Goal: Information Seeking & Learning: Learn about a topic

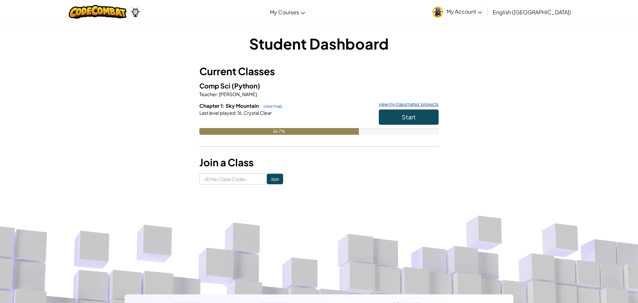
click at [397, 106] on link "view my classmates' projects" at bounding box center [406, 104] width 63 height 4
click at [418, 120] on button "Start" at bounding box center [409, 116] width 60 height 15
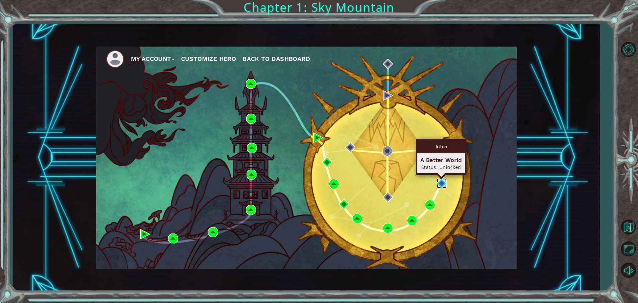
click at [440, 184] on img at bounding box center [442, 183] width 10 height 10
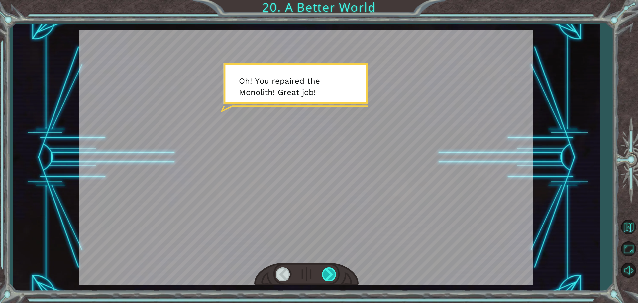
click at [327, 271] on div at bounding box center [329, 274] width 15 height 14
click at [327, 272] on div at bounding box center [329, 274] width 15 height 14
click at [333, 269] on div at bounding box center [329, 274] width 15 height 14
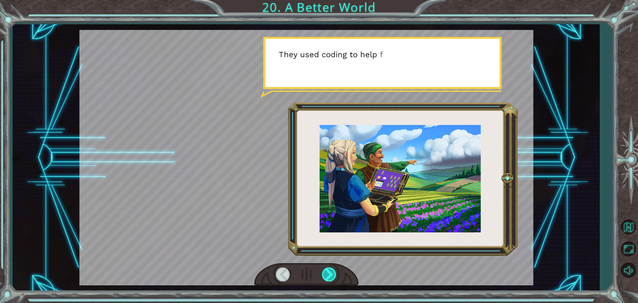
click at [332, 268] on div at bounding box center [329, 274] width 15 height 14
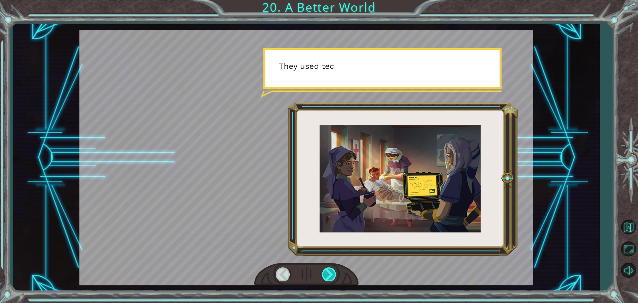
click at [330, 268] on div at bounding box center [329, 274] width 15 height 14
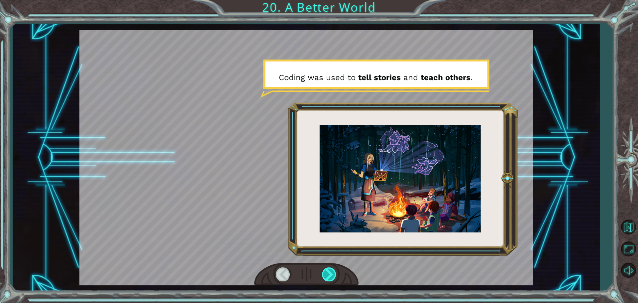
click at [324, 270] on div at bounding box center [329, 274] width 15 height 14
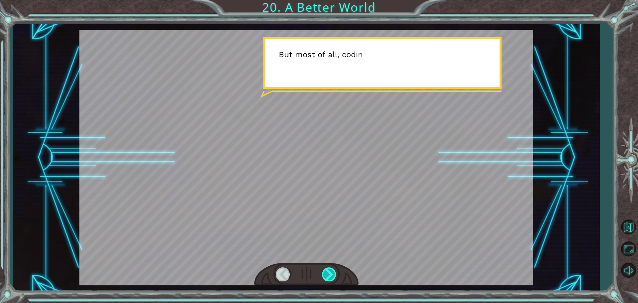
click at [325, 270] on div at bounding box center [329, 274] width 15 height 14
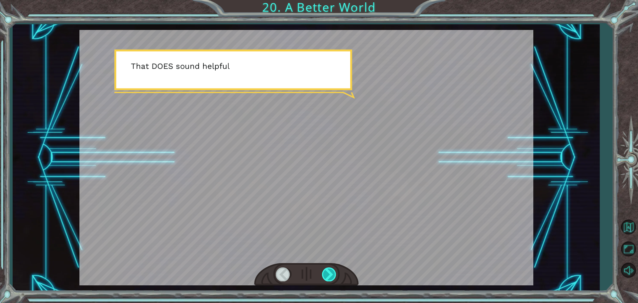
click at [324, 270] on div at bounding box center [329, 274] width 15 height 14
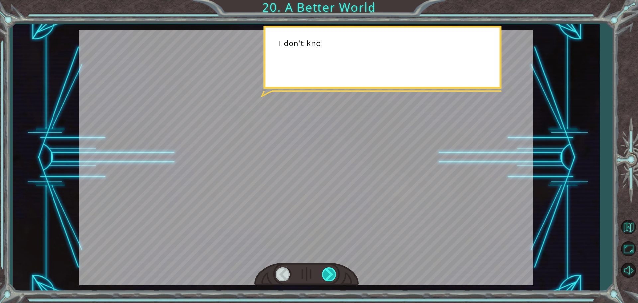
click at [326, 271] on div at bounding box center [329, 274] width 15 height 14
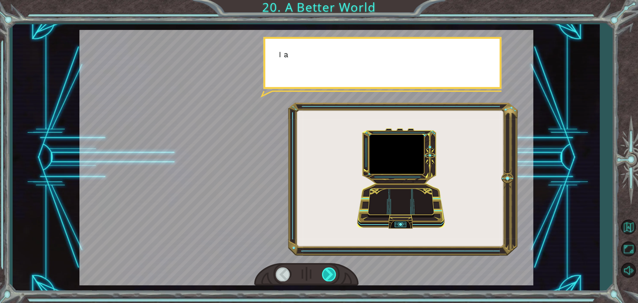
click at [327, 271] on div at bounding box center [329, 274] width 15 height 14
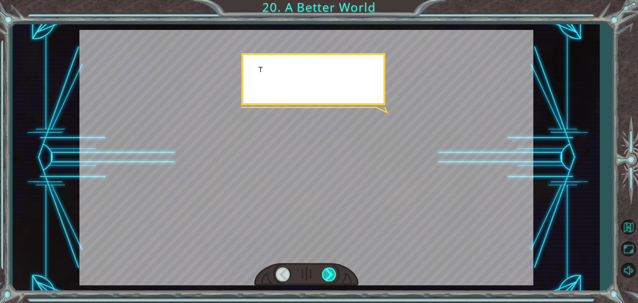
click at [327, 271] on div at bounding box center [329, 274] width 15 height 14
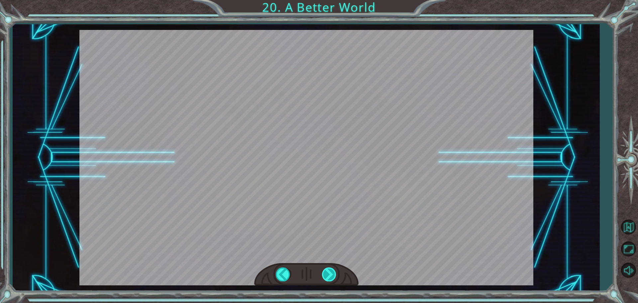
click at [327, 0] on div "O h ! Y o u r e p a i r e d t h e M o n o l i t h ! G r e a t j o b ! A n d i t…" at bounding box center [319, 0] width 638 height 0
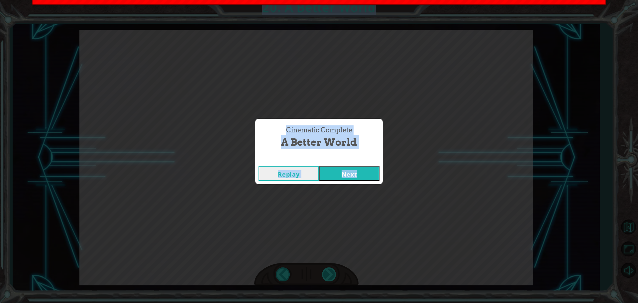
click at [327, 271] on div "Cinematic Complete A Better World Replay Next" at bounding box center [319, 151] width 638 height 303
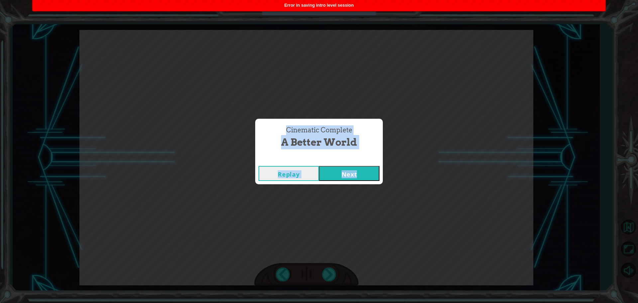
click at [356, 178] on button "Next" at bounding box center [349, 173] width 60 height 15
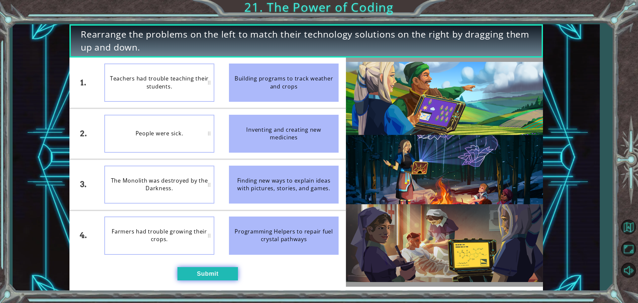
click at [232, 274] on button "Submit" at bounding box center [207, 273] width 60 height 13
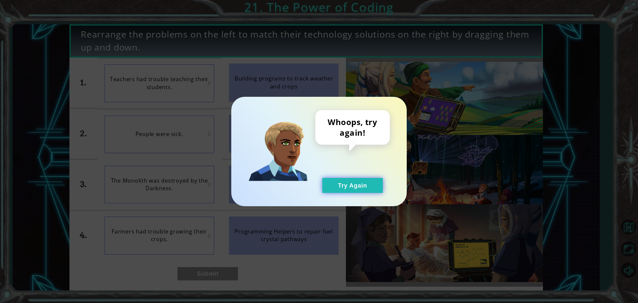
click at [350, 190] on button "Try Again" at bounding box center [352, 185] width 60 height 15
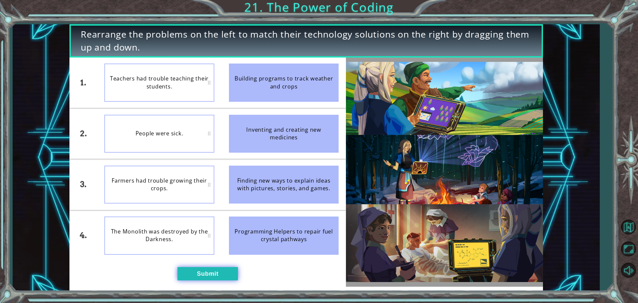
click at [234, 278] on button "Submit" at bounding box center [207, 273] width 60 height 13
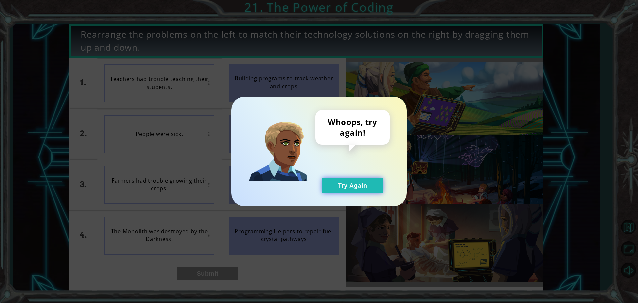
click at [339, 180] on button "Try Again" at bounding box center [352, 185] width 60 height 15
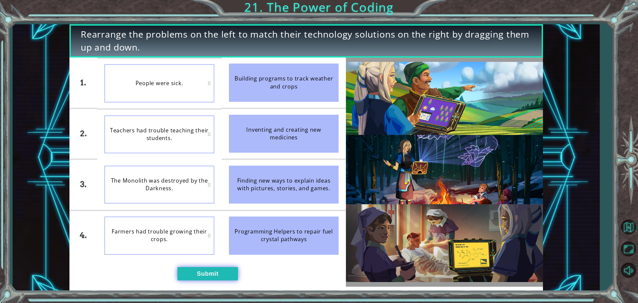
click at [190, 272] on button "Submit" at bounding box center [207, 273] width 60 height 13
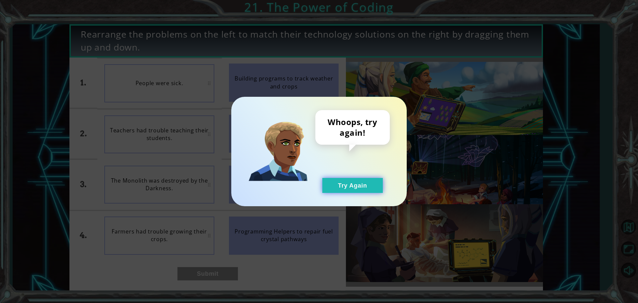
click at [329, 189] on button "Try Again" at bounding box center [352, 185] width 60 height 15
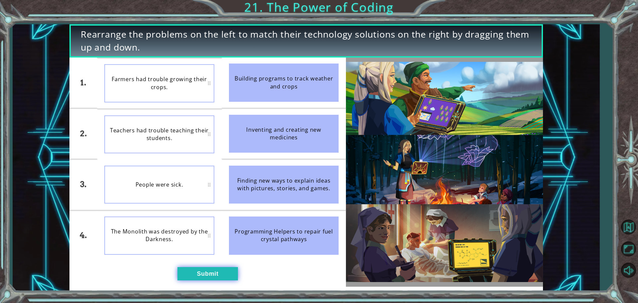
click at [224, 280] on div "1. 2. 3. 4. Farmers had trouble growing their crops. Teachers had trouble teach…" at bounding box center [207, 171] width 276 height 229
click at [216, 270] on button "Submit" at bounding box center [207, 273] width 60 height 13
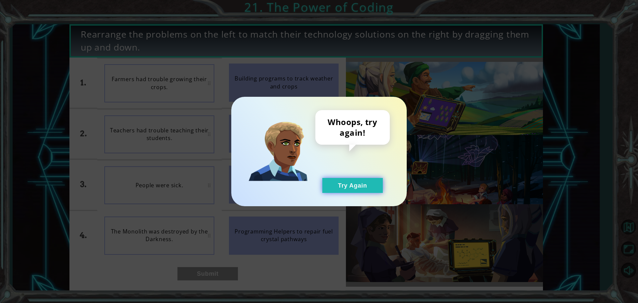
click at [333, 188] on button "Try Again" at bounding box center [352, 185] width 60 height 15
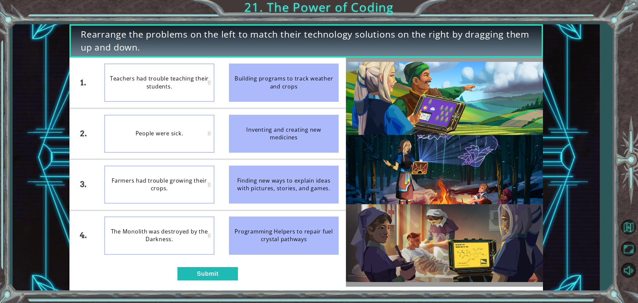
click at [238, 273] on div "1. 2. 3. 4. Teachers had trouble teaching their students. People were sick. Far…" at bounding box center [207, 171] width 276 height 229
click at [238, 272] on div "1. 2. 3. 4. Teachers had trouble teaching their students. People were sick. Far…" at bounding box center [207, 171] width 276 height 229
click at [236, 272] on button "Submit" at bounding box center [207, 273] width 60 height 13
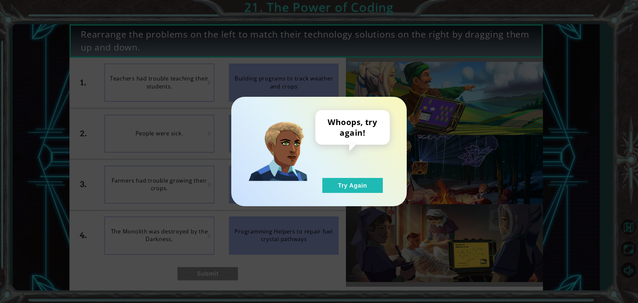
click at [363, 193] on div "Whoops, try again! Try Again" at bounding box center [318, 151] width 175 height 109
click at [355, 188] on button "Try Again" at bounding box center [352, 185] width 60 height 15
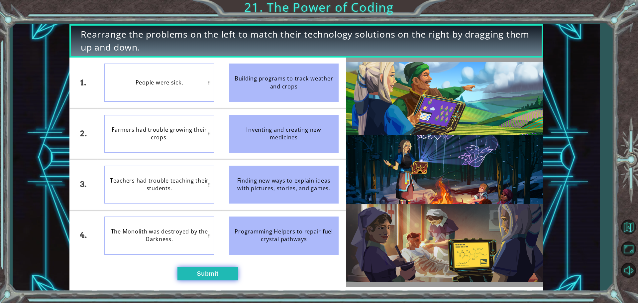
click at [229, 268] on button "Submit" at bounding box center [207, 273] width 60 height 13
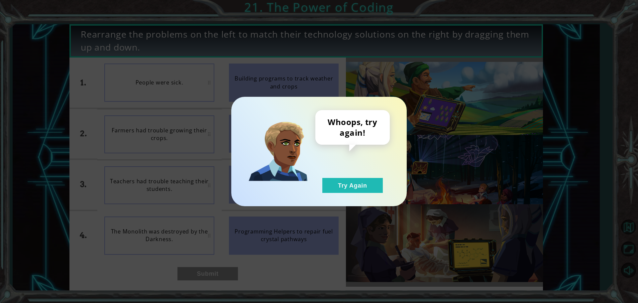
click at [230, 268] on div "Whoops, try again! Try Again" at bounding box center [319, 151] width 638 height 303
click at [363, 154] on div "Whoops, try again! Try Again" at bounding box center [352, 151] width 74 height 83
click at [346, 178] on div "Whoops, try again! Try Again" at bounding box center [352, 151] width 74 height 83
drag, startPoint x: 346, startPoint y: 179, endPoint x: 335, endPoint y: 192, distance: 17.0
click at [346, 179] on button "Try Again" at bounding box center [352, 185] width 60 height 15
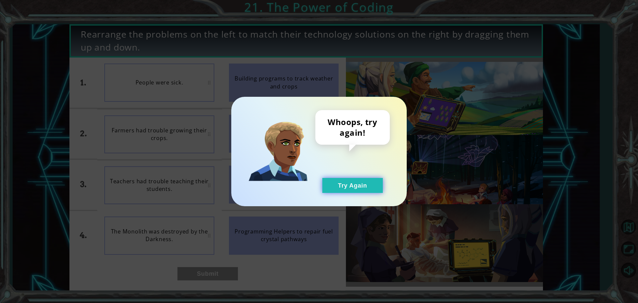
drag, startPoint x: 335, startPoint y: 192, endPoint x: 331, endPoint y: 188, distance: 5.4
click at [334, 192] on button "Try Again" at bounding box center [352, 185] width 60 height 15
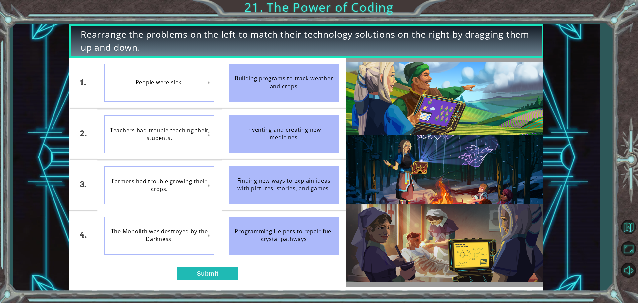
drag, startPoint x: 321, startPoint y: 197, endPoint x: 323, endPoint y: 206, distance: 9.5
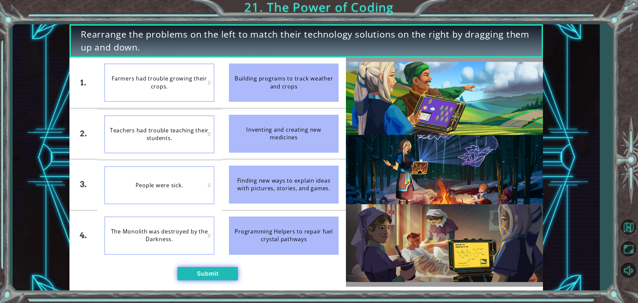
click at [222, 274] on button "Submit" at bounding box center [207, 273] width 60 height 13
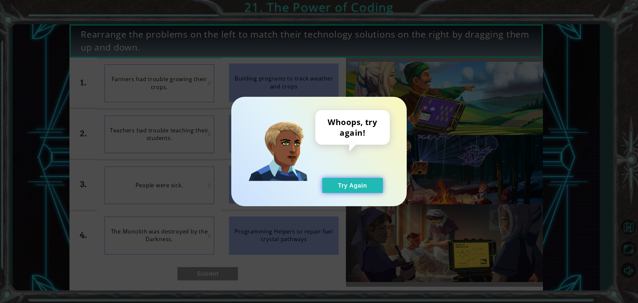
click at [362, 182] on button "Try Again" at bounding box center [352, 185] width 60 height 15
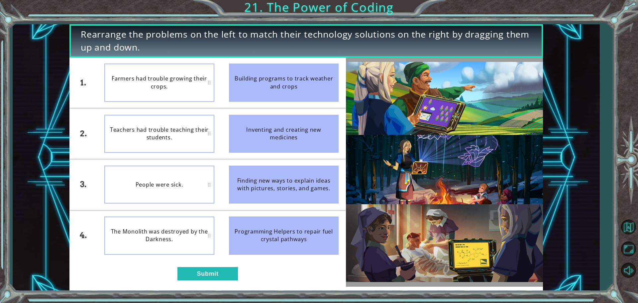
click at [262, 171] on div "Finding new ways to explain ideas with pictures, stories, and games." at bounding box center [284, 184] width 110 height 38
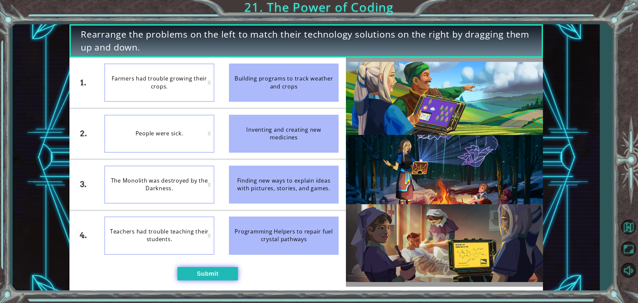
click at [204, 274] on button "Submit" at bounding box center [207, 273] width 60 height 13
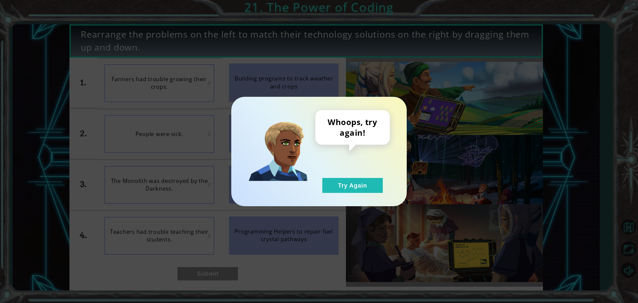
drag, startPoint x: 499, startPoint y: 173, endPoint x: 313, endPoint y: 180, distance: 186.2
click at [313, 181] on div "Whoops, try again! Try Again" at bounding box center [319, 151] width 638 height 303
click at [331, 186] on button "Try Again" at bounding box center [352, 185] width 60 height 15
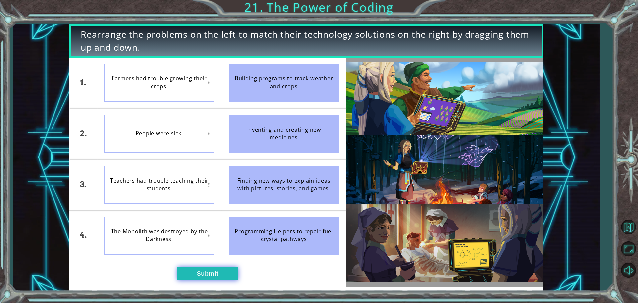
click at [198, 277] on button "Submit" at bounding box center [207, 273] width 60 height 13
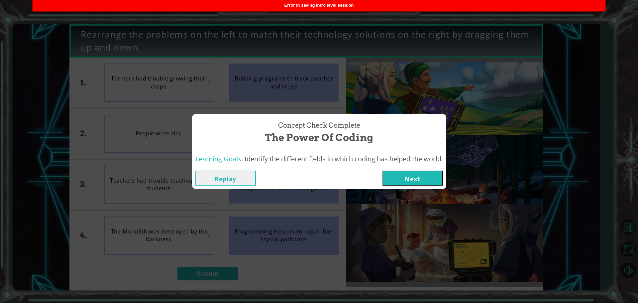
click at [410, 178] on button "Next" at bounding box center [412, 177] width 60 height 15
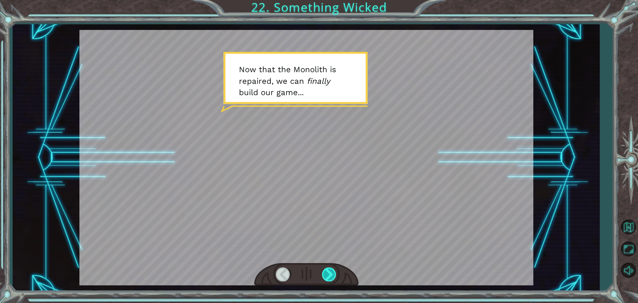
click at [331, 273] on div at bounding box center [329, 274] width 15 height 14
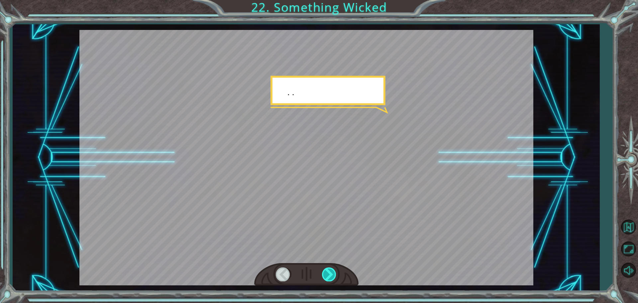
click at [331, 273] on div at bounding box center [329, 274] width 15 height 14
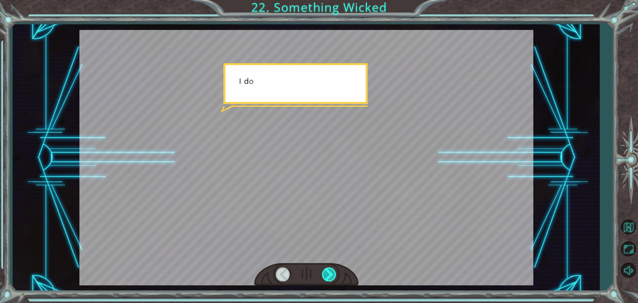
click at [331, 273] on div at bounding box center [329, 274] width 15 height 14
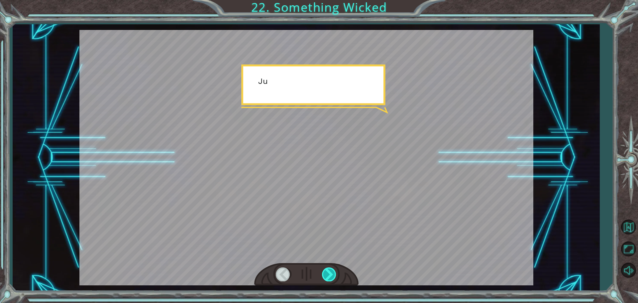
click at [331, 273] on div at bounding box center [329, 274] width 15 height 14
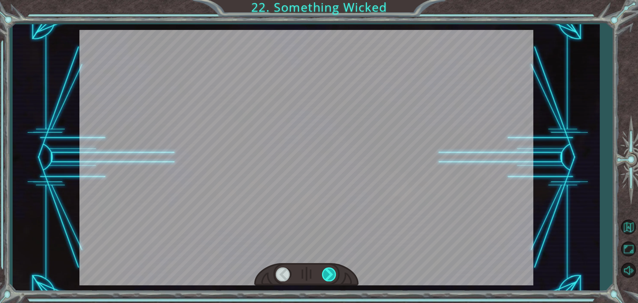
click at [331, 273] on div at bounding box center [329, 274] width 15 height 14
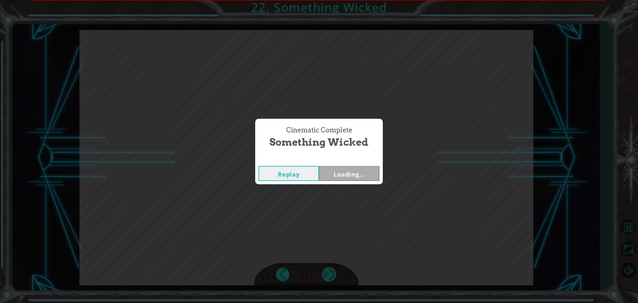
click at [331, 0] on div "Temporary Text N o w t h a t t h e M o n o l i t h i s r e p a i r e d , w e c …" at bounding box center [319, 0] width 638 height 0
click at [331, 273] on div "Cinematic Complete Something Wicked Replay Loading..." at bounding box center [319, 151] width 638 height 303
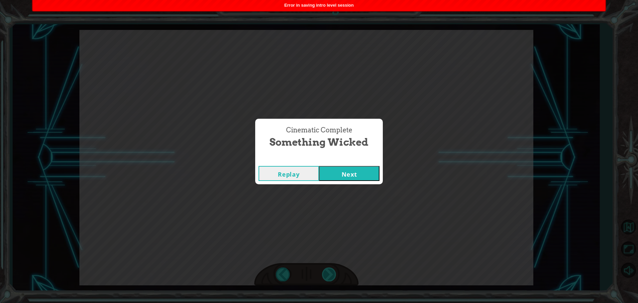
click at [331, 273] on div "Cinematic Complete Something Wicked Replay Next" at bounding box center [319, 151] width 638 height 303
click at [354, 173] on button "Next" at bounding box center [349, 173] width 60 height 15
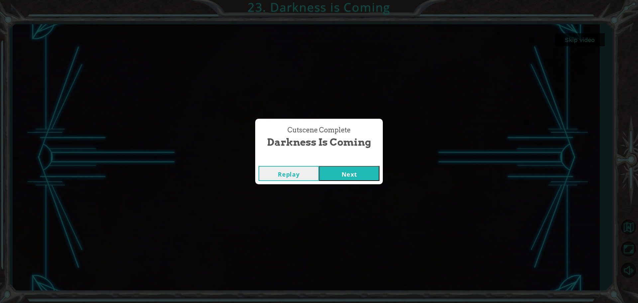
click at [336, 173] on button "Next" at bounding box center [349, 173] width 60 height 15
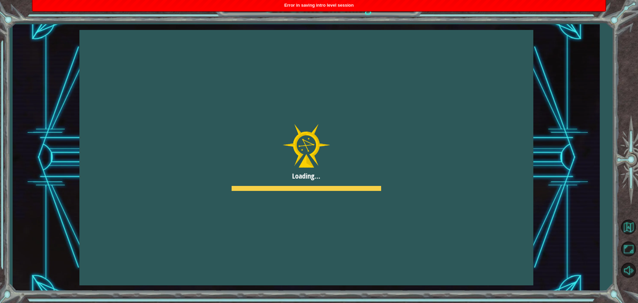
click at [299, 208] on div at bounding box center [306, 157] width 454 height 255
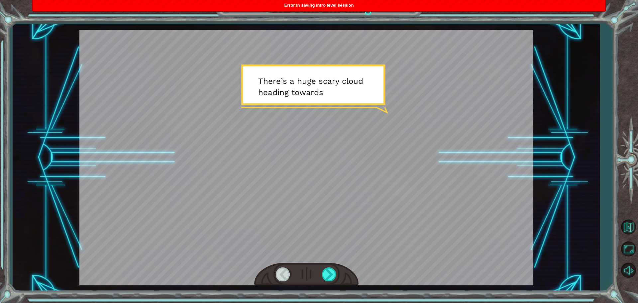
click at [326, 281] on div at bounding box center [306, 274] width 104 height 23
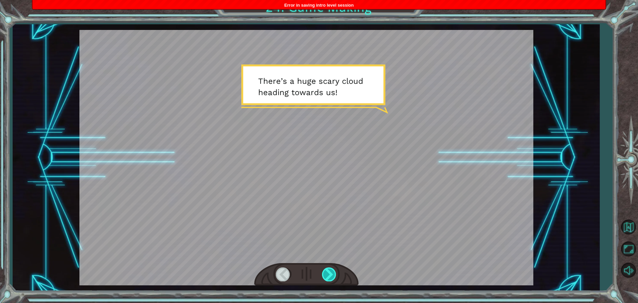
click at [326, 269] on div at bounding box center [329, 274] width 15 height 14
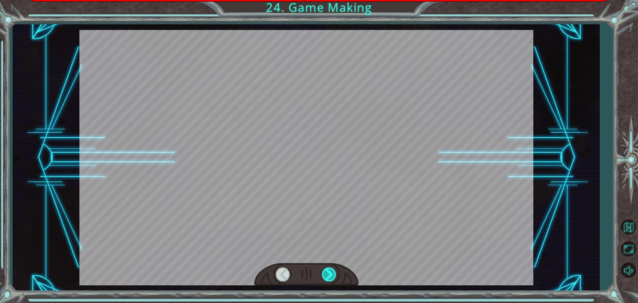
click at [326, 269] on div at bounding box center [329, 274] width 15 height 14
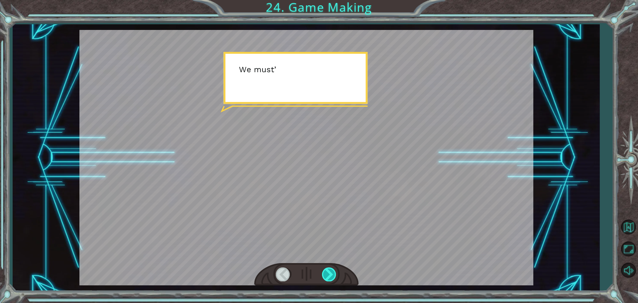
click at [326, 269] on div at bounding box center [329, 274] width 15 height 14
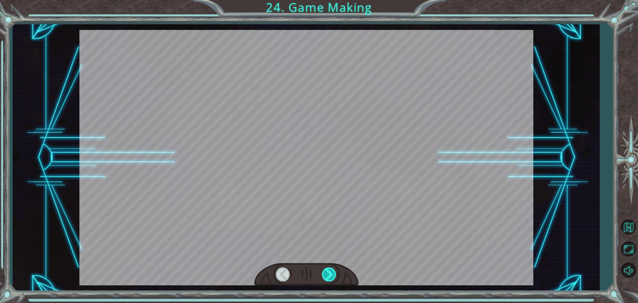
click at [325, 270] on div at bounding box center [329, 274] width 15 height 14
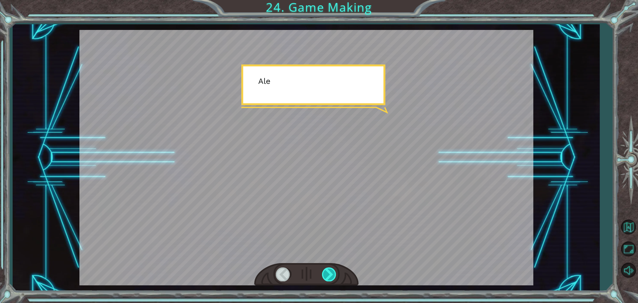
click at [327, 271] on div at bounding box center [329, 274] width 15 height 14
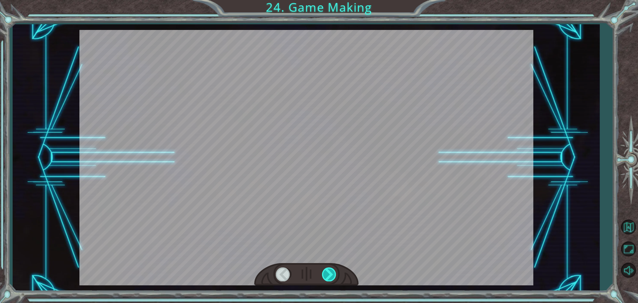
click at [327, 271] on div at bounding box center [329, 274] width 15 height 14
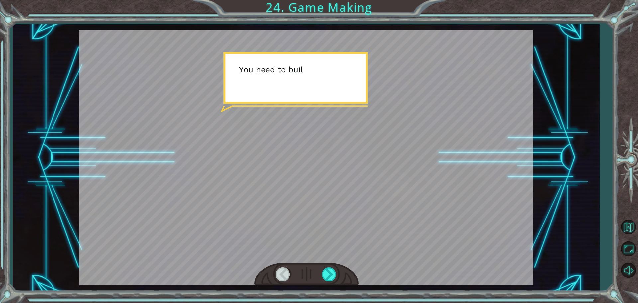
click at [328, 284] on div at bounding box center [306, 274] width 104 height 23
click at [326, 279] on div at bounding box center [329, 274] width 15 height 14
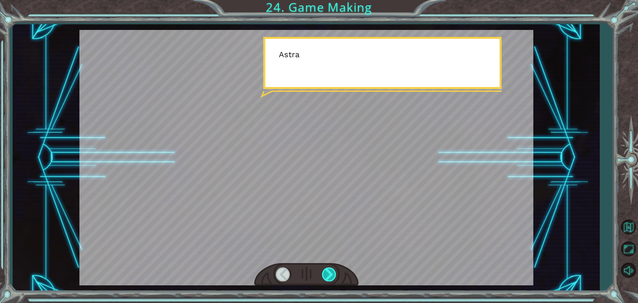
click at [326, 279] on div at bounding box center [329, 274] width 15 height 14
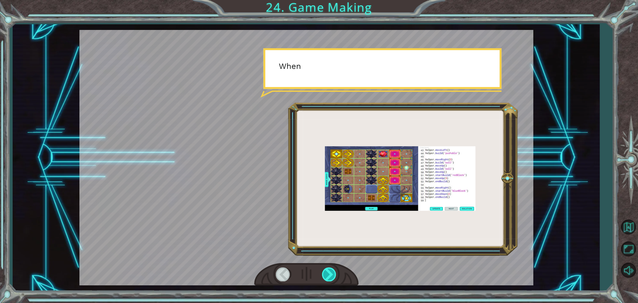
click at [326, 279] on div at bounding box center [329, 274] width 15 height 14
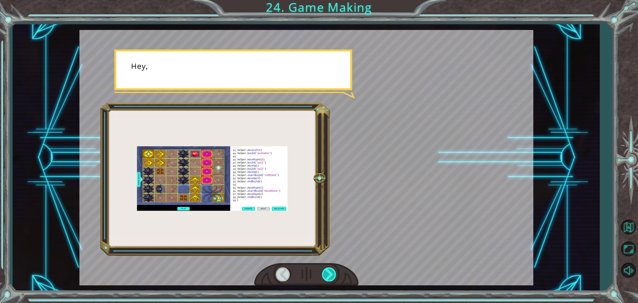
click at [326, 279] on div at bounding box center [329, 274] width 15 height 14
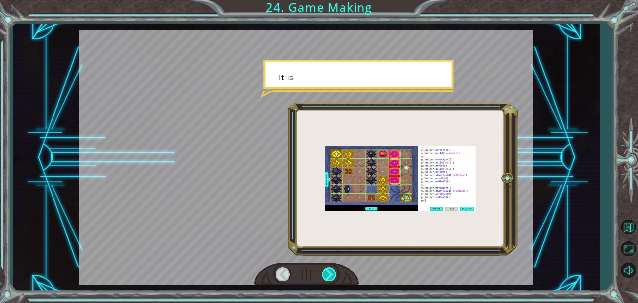
click at [326, 279] on div at bounding box center [329, 274] width 15 height 14
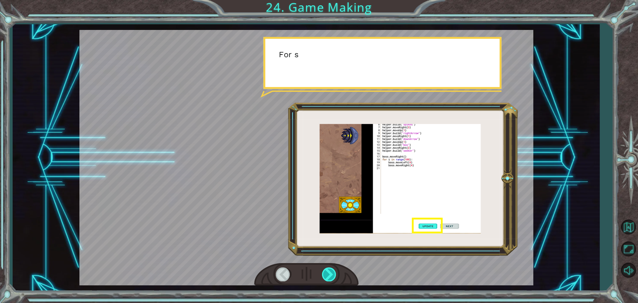
click at [326, 279] on div at bounding box center [329, 274] width 15 height 14
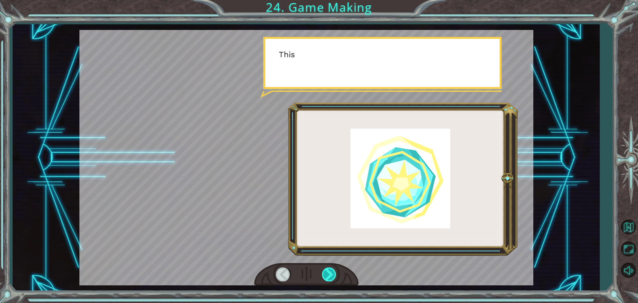
click at [326, 279] on div at bounding box center [329, 274] width 15 height 14
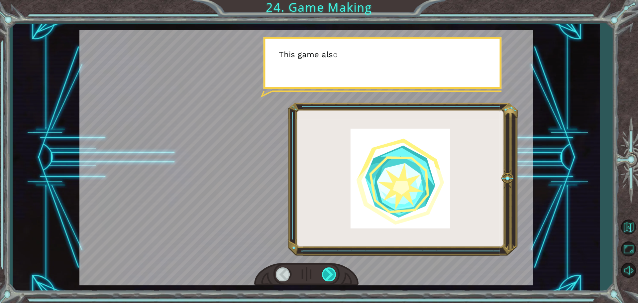
click at [326, 279] on div at bounding box center [329, 274] width 15 height 14
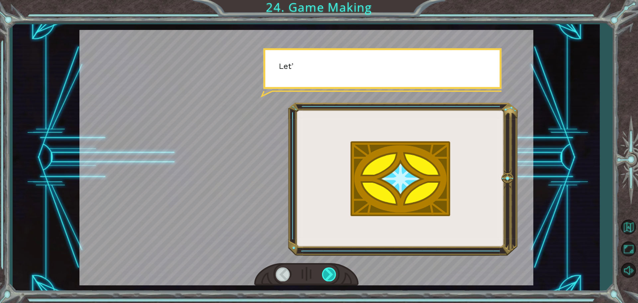
click at [325, 279] on div at bounding box center [329, 274] width 15 height 14
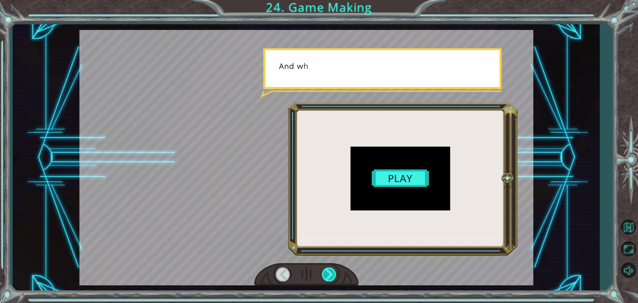
click at [324, 276] on div at bounding box center [329, 274] width 15 height 14
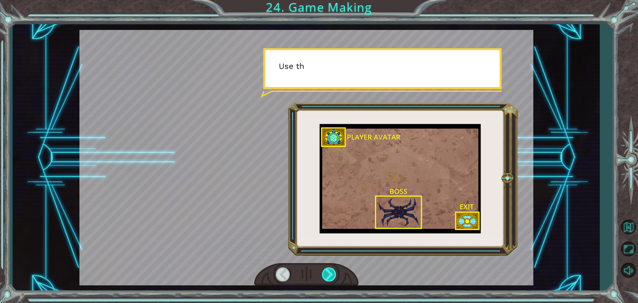
click at [326, 276] on div at bounding box center [329, 274] width 15 height 14
click at [324, 275] on div at bounding box center [329, 274] width 15 height 14
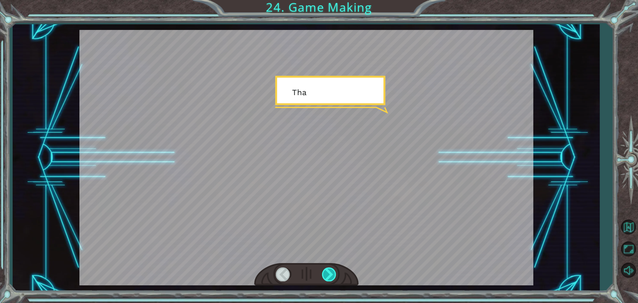
click at [324, 275] on div at bounding box center [329, 274] width 15 height 14
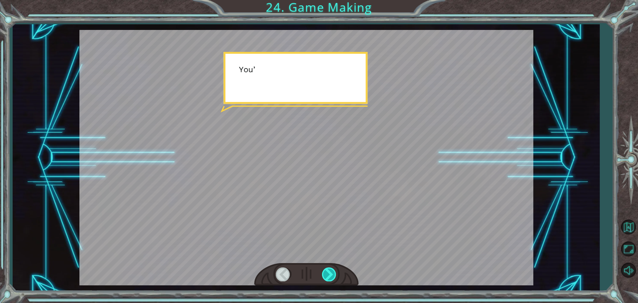
click at [324, 275] on div at bounding box center [329, 274] width 15 height 14
click at [323, 275] on div at bounding box center [329, 274] width 15 height 14
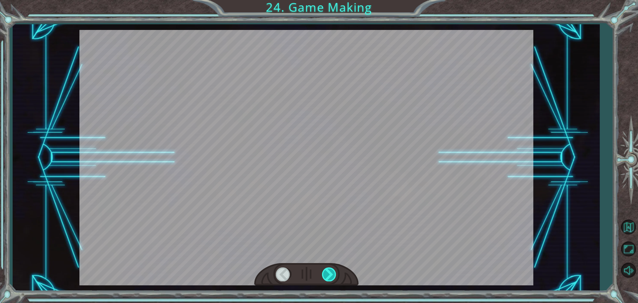
click at [323, 275] on div at bounding box center [329, 274] width 15 height 14
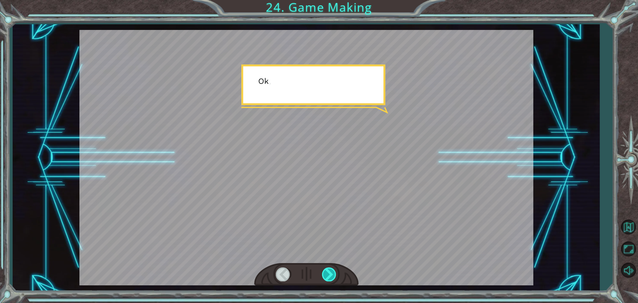
click at [323, 275] on div at bounding box center [329, 274] width 15 height 14
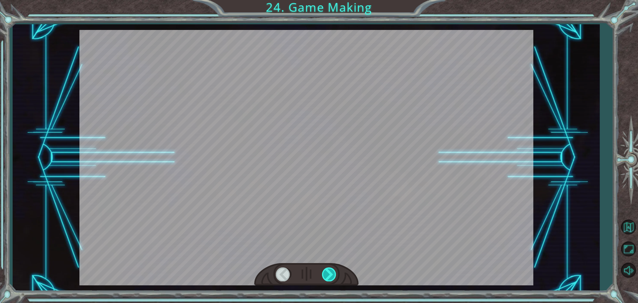
click at [324, 275] on div at bounding box center [329, 274] width 15 height 14
click at [323, 274] on div at bounding box center [329, 274] width 15 height 14
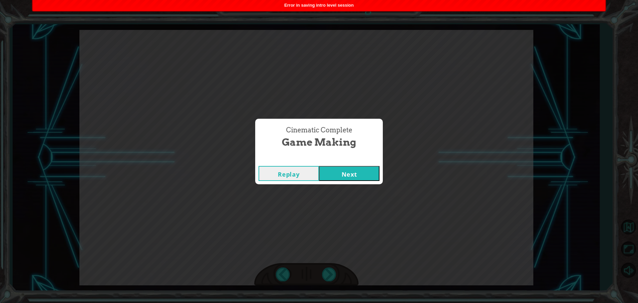
click at [345, 174] on button "Next" at bounding box center [349, 173] width 60 height 15
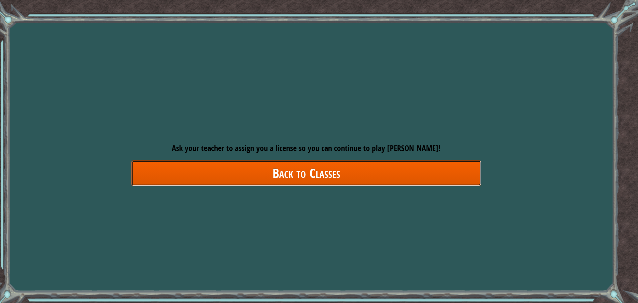
click at [389, 170] on link "Back to Classes" at bounding box center [306, 173] width 350 height 26
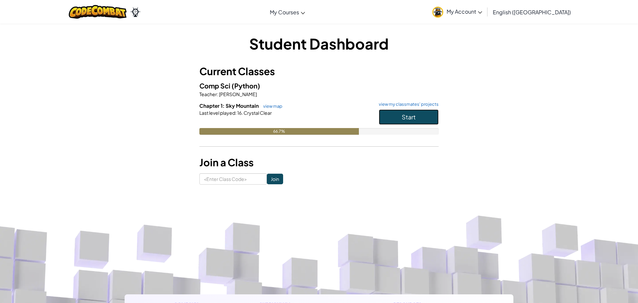
click at [414, 117] on span "Start" at bounding box center [409, 117] width 14 height 8
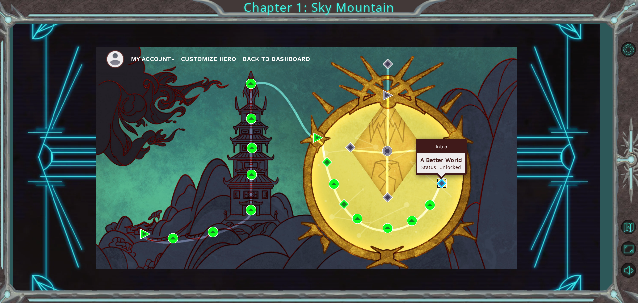
click at [437, 183] on img at bounding box center [442, 183] width 10 height 10
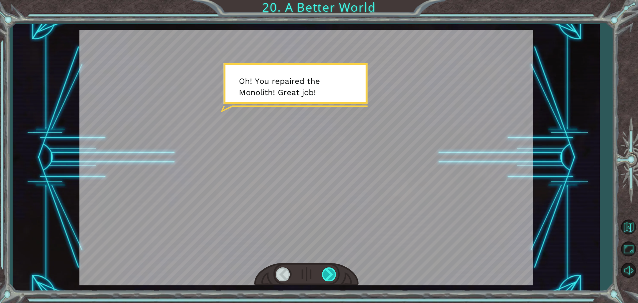
click at [333, 273] on div at bounding box center [329, 274] width 15 height 14
click at [332, 272] on div at bounding box center [329, 274] width 15 height 14
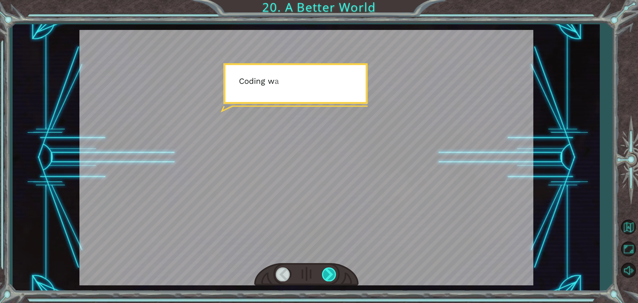
click at [331, 271] on div at bounding box center [329, 274] width 15 height 14
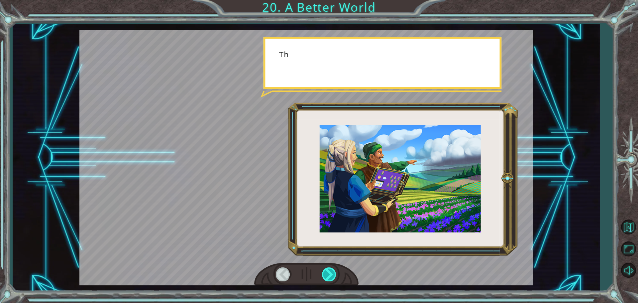
click at [331, 271] on div at bounding box center [329, 274] width 15 height 14
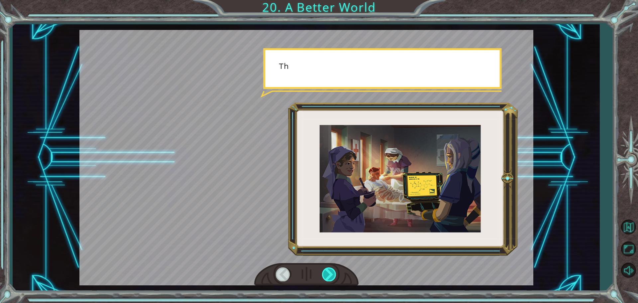
click at [331, 271] on div at bounding box center [329, 274] width 15 height 14
drag, startPoint x: 331, startPoint y: 271, endPoint x: 326, endPoint y: 271, distance: 4.3
click at [328, 271] on div at bounding box center [329, 274] width 15 height 14
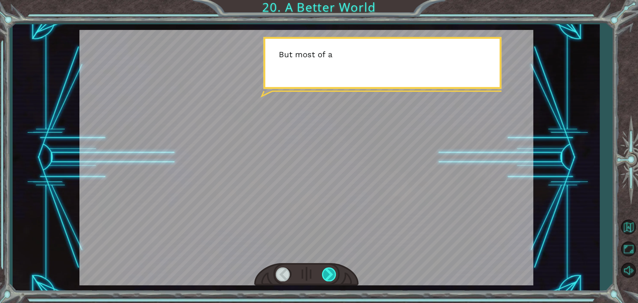
click at [325, 269] on div at bounding box center [329, 274] width 15 height 14
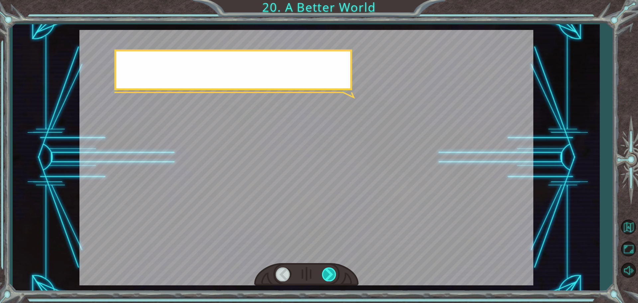
click at [325, 269] on div at bounding box center [329, 274] width 15 height 14
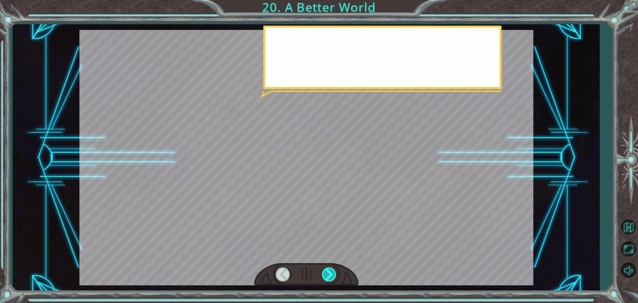
click at [325, 269] on div at bounding box center [329, 274] width 15 height 14
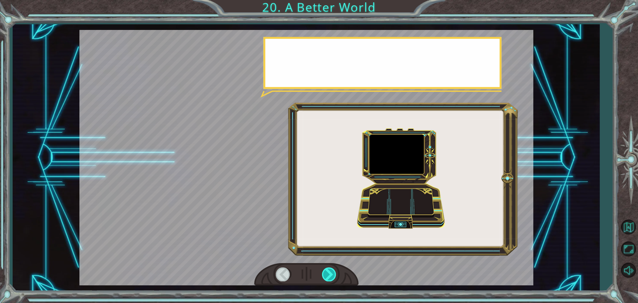
click at [325, 269] on div at bounding box center [329, 274] width 15 height 14
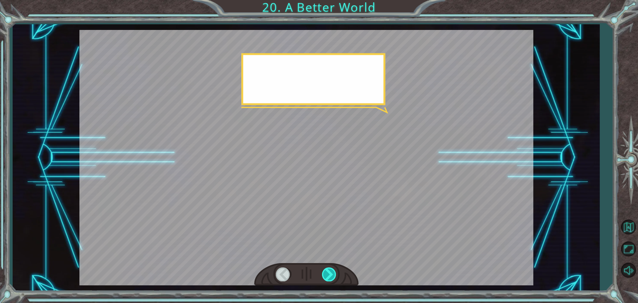
click at [325, 269] on div at bounding box center [329, 274] width 15 height 14
click at [323, 272] on div at bounding box center [329, 274] width 15 height 14
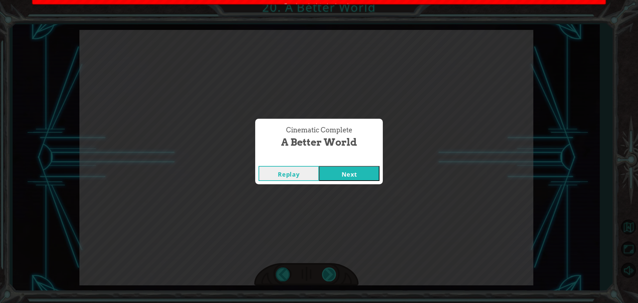
click at [323, 272] on div "Cinematic Complete A Better World Replay Next" at bounding box center [319, 151] width 638 height 303
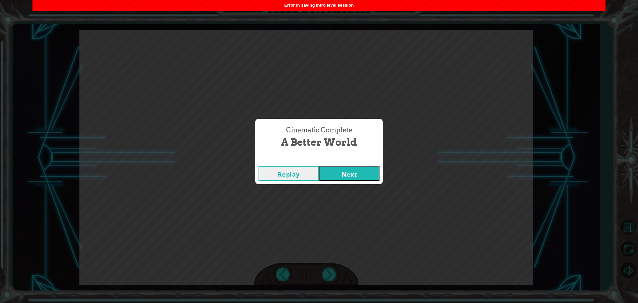
click at [320, 274] on div "Cinematic Complete A Better World Replay Next" at bounding box center [319, 151] width 638 height 303
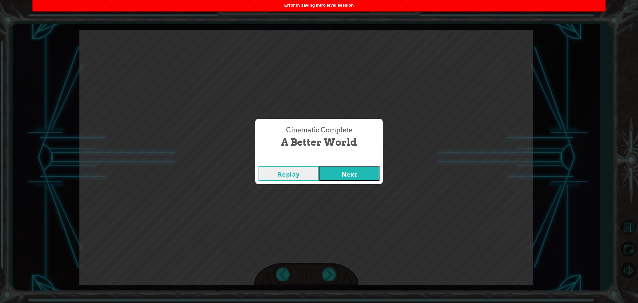
click at [320, 274] on div "Cinematic Complete A Better World Replay Next" at bounding box center [319, 151] width 638 height 303
click at [354, 171] on button "Next" at bounding box center [349, 173] width 60 height 15
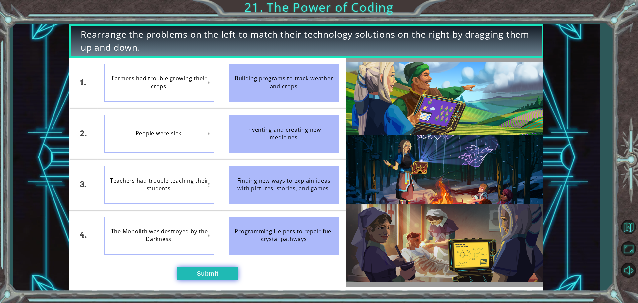
click at [213, 272] on button "Submit" at bounding box center [207, 273] width 60 height 13
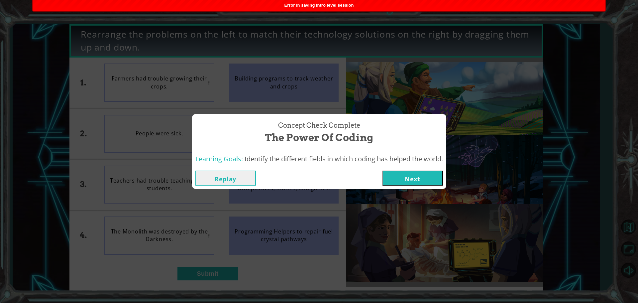
click at [403, 180] on button "Next" at bounding box center [412, 177] width 60 height 15
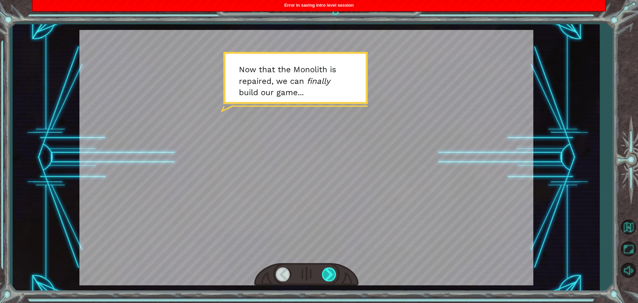
click at [324, 279] on div at bounding box center [329, 274] width 15 height 14
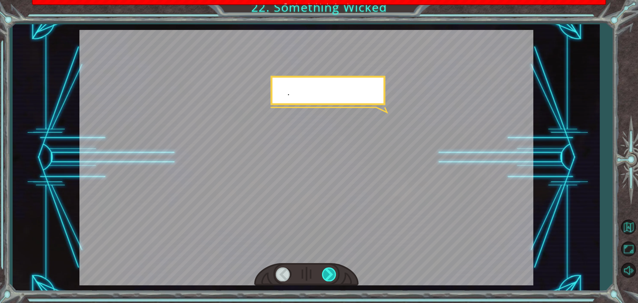
drag, startPoint x: 324, startPoint y: 279, endPoint x: 329, endPoint y: 274, distance: 7.8
click at [324, 278] on div at bounding box center [329, 274] width 15 height 14
click at [329, 274] on div at bounding box center [329, 274] width 15 height 14
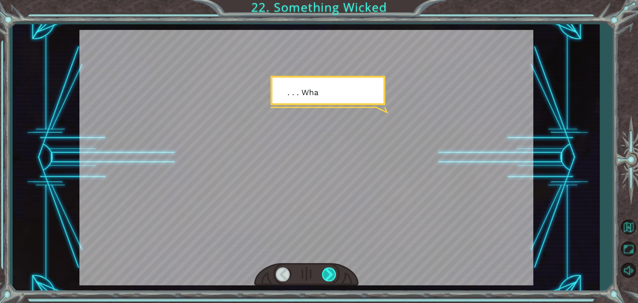
click at [329, 274] on div at bounding box center [329, 274] width 15 height 14
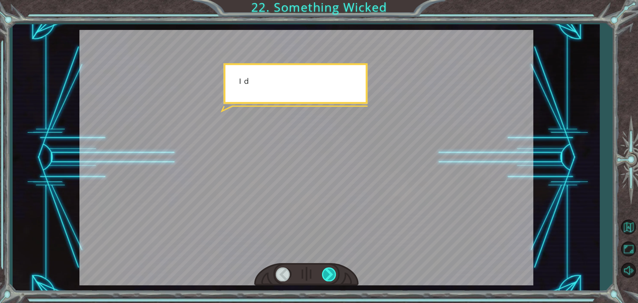
click at [329, 273] on div at bounding box center [329, 274] width 15 height 14
drag, startPoint x: 329, startPoint y: 273, endPoint x: 325, endPoint y: 275, distance: 4.8
click at [325, 275] on div at bounding box center [329, 274] width 15 height 14
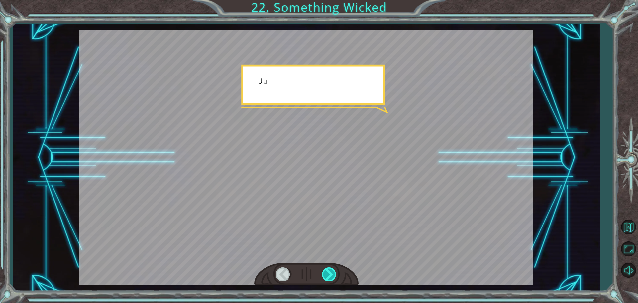
click at [324, 275] on div at bounding box center [329, 274] width 15 height 14
click at [324, 274] on div at bounding box center [329, 274] width 15 height 14
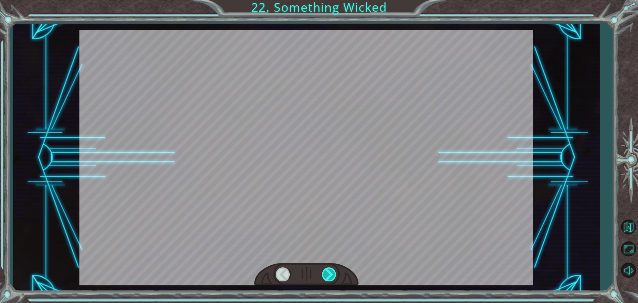
click at [324, 274] on div at bounding box center [329, 274] width 15 height 14
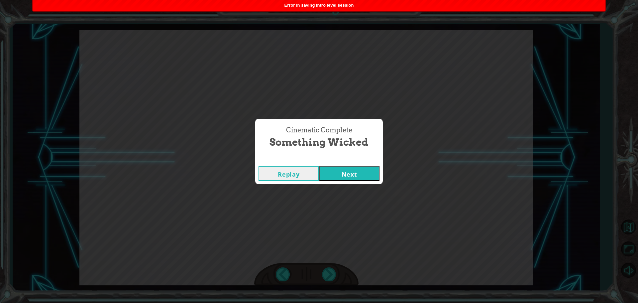
click at [347, 158] on div "Cinematic Complete" at bounding box center [319, 159] width 128 height 7
click at [354, 162] on div "Replay Next" at bounding box center [319, 173] width 128 height 22
click at [359, 172] on button "Next" at bounding box center [349, 173] width 60 height 15
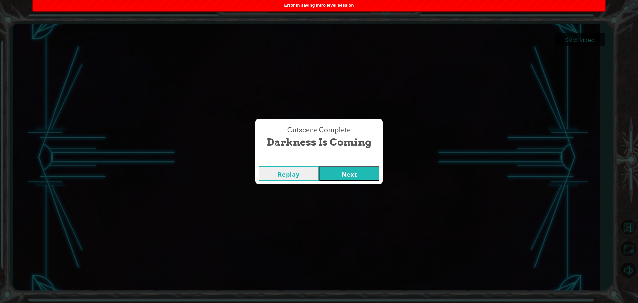
drag, startPoint x: 349, startPoint y: 172, endPoint x: 373, endPoint y: 185, distance: 27.4
click at [350, 172] on button "Next" at bounding box center [349, 173] width 60 height 15
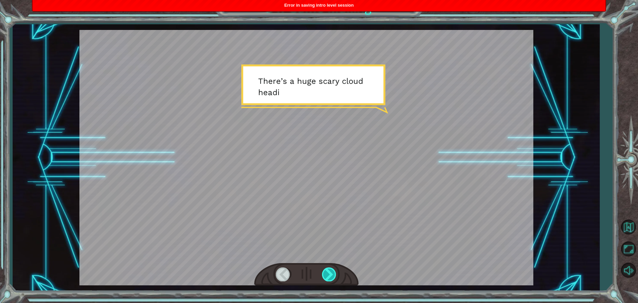
click at [332, 267] on div at bounding box center [306, 274] width 104 height 23
click at [332, 267] on div at bounding box center [329, 274] width 15 height 14
click at [333, 269] on div at bounding box center [329, 274] width 15 height 14
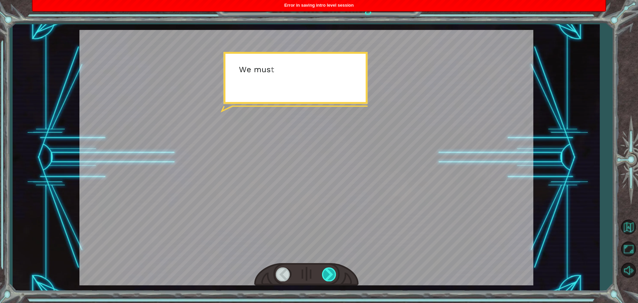
click at [334, 270] on div at bounding box center [329, 274] width 15 height 14
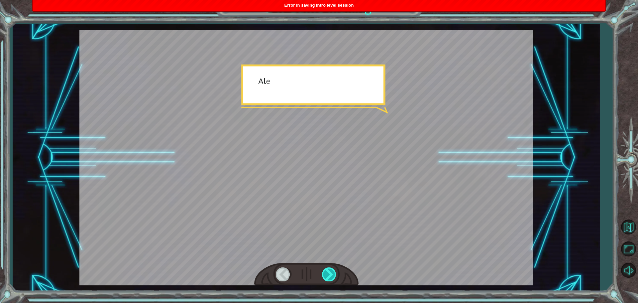
drag, startPoint x: 330, startPoint y: 270, endPoint x: 333, endPoint y: 271, distance: 3.6
click at [330, 270] on div at bounding box center [329, 274] width 15 height 14
click at [334, 271] on div at bounding box center [329, 274] width 15 height 14
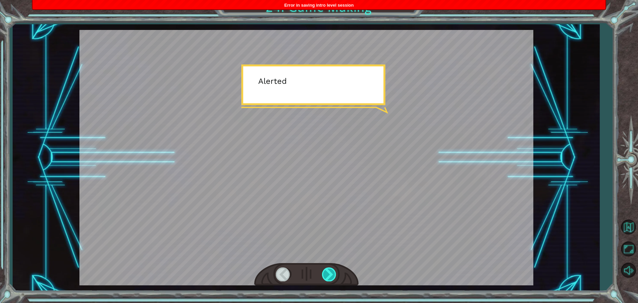
click at [334, 271] on div at bounding box center [329, 274] width 15 height 14
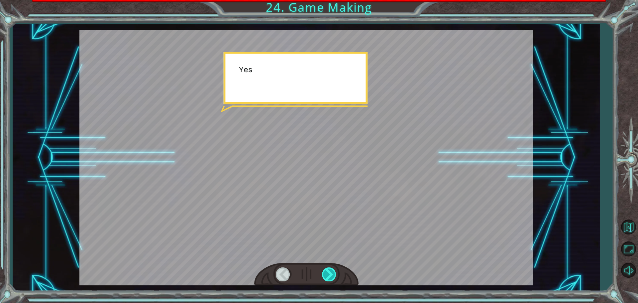
click at [333, 271] on div at bounding box center [329, 274] width 15 height 14
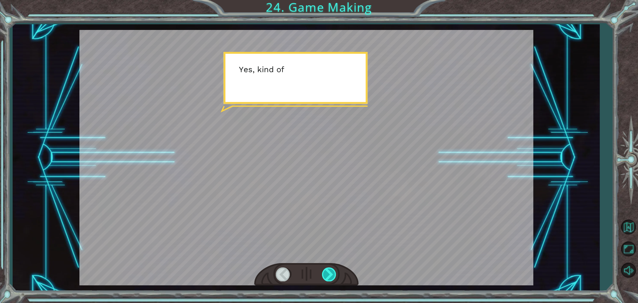
click at [333, 271] on div at bounding box center [329, 274] width 15 height 14
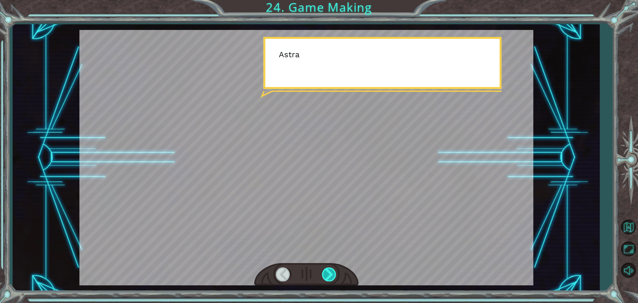
click at [333, 271] on div at bounding box center [329, 274] width 15 height 14
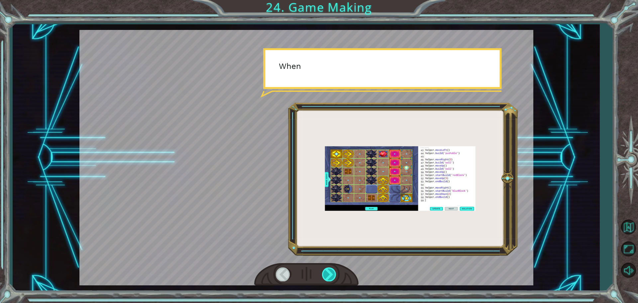
click at [333, 271] on div at bounding box center [329, 274] width 15 height 14
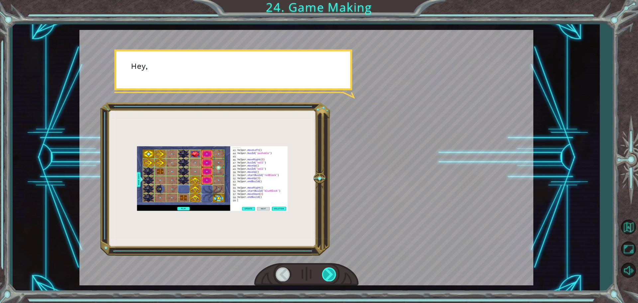
click at [333, 271] on div at bounding box center [329, 274] width 15 height 14
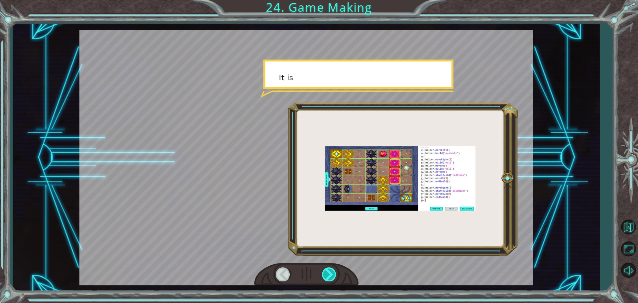
click at [333, 271] on div at bounding box center [329, 274] width 15 height 14
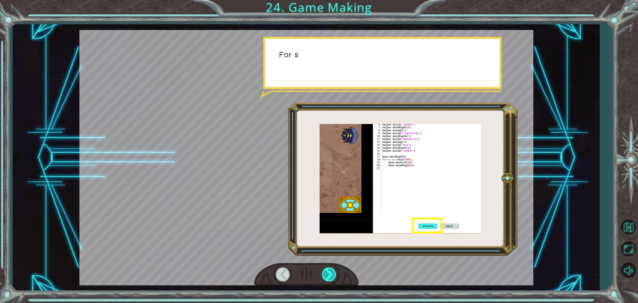
click at [333, 271] on div at bounding box center [329, 274] width 15 height 14
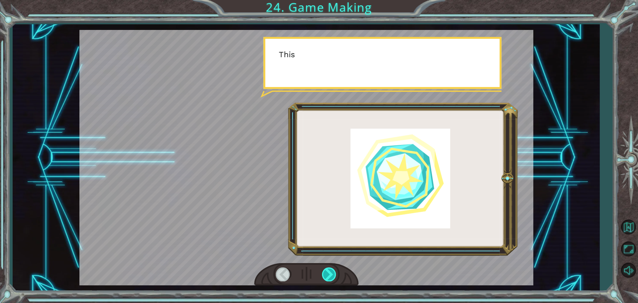
click at [333, 271] on div at bounding box center [329, 274] width 15 height 14
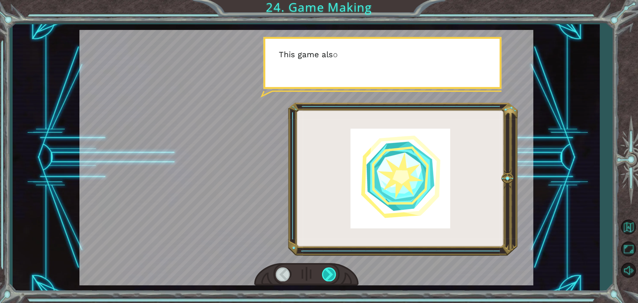
click at [333, 271] on div at bounding box center [329, 274] width 15 height 14
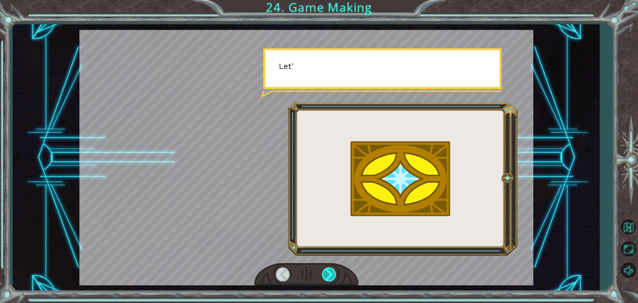
click at [333, 271] on div at bounding box center [329, 274] width 15 height 14
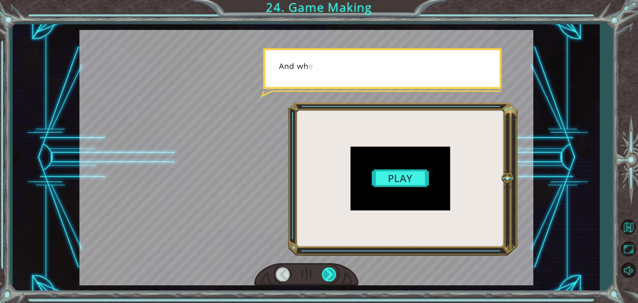
click at [333, 271] on div at bounding box center [329, 274] width 15 height 14
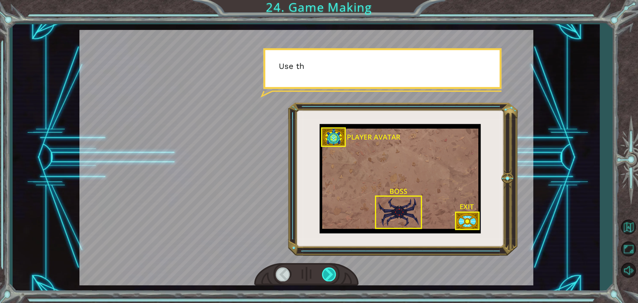
click at [333, 271] on div at bounding box center [329, 274] width 15 height 14
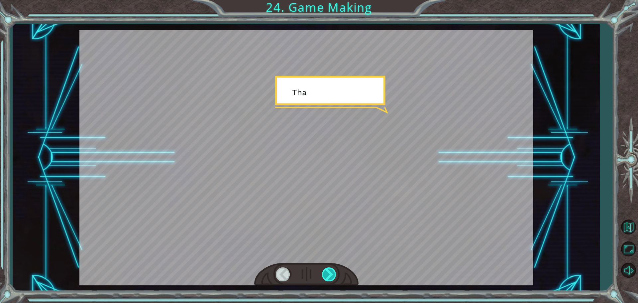
click at [333, 271] on div at bounding box center [329, 274] width 15 height 14
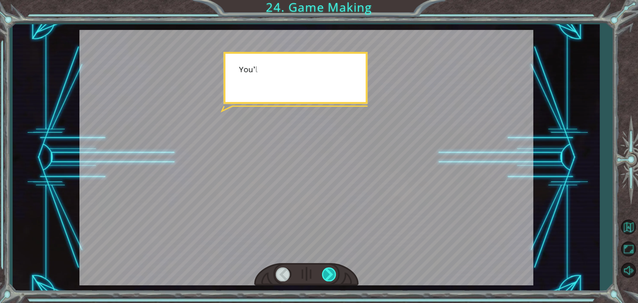
click at [333, 271] on div at bounding box center [329, 274] width 15 height 14
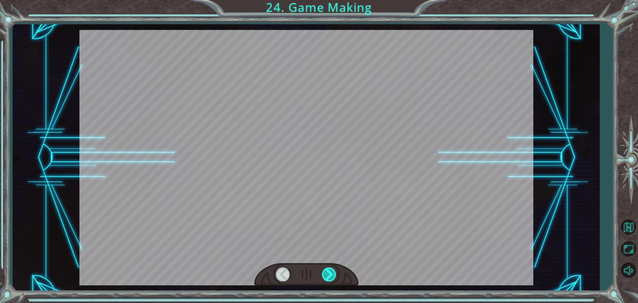
click at [333, 271] on div at bounding box center [329, 274] width 15 height 14
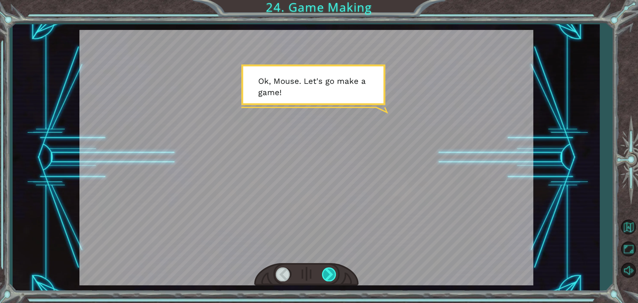
click at [328, 270] on div at bounding box center [329, 274] width 15 height 14
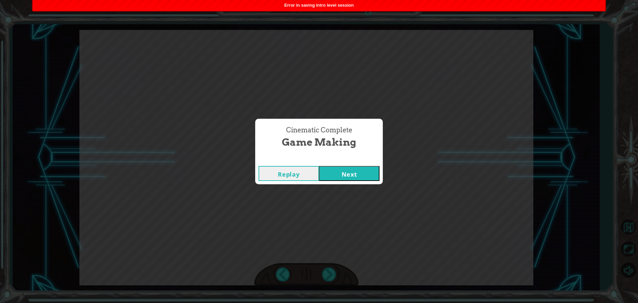
click at [342, 176] on button "Next" at bounding box center [349, 173] width 60 height 15
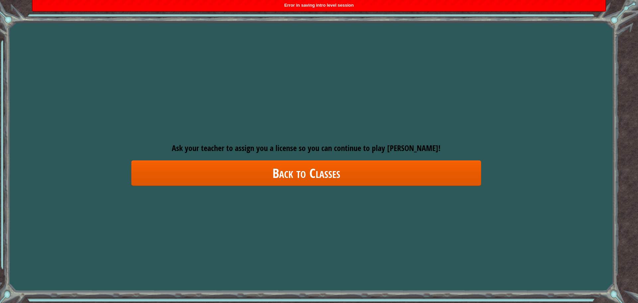
drag, startPoint x: 406, startPoint y: 217, endPoint x: 404, endPoint y: 223, distance: 6.3
click at [406, 218] on div "Goals Error loading from server. Try refreshing the page. You'll need to join a…" at bounding box center [319, 151] width 638 height 303
drag, startPoint x: 404, startPoint y: 223, endPoint x: 364, endPoint y: 215, distance: 40.7
click at [397, 220] on div "Goals Error loading from server. Try refreshing the page. You'll need to join a…" at bounding box center [319, 151] width 638 height 303
drag, startPoint x: 357, startPoint y: 216, endPoint x: 351, endPoint y: 217, distance: 6.5
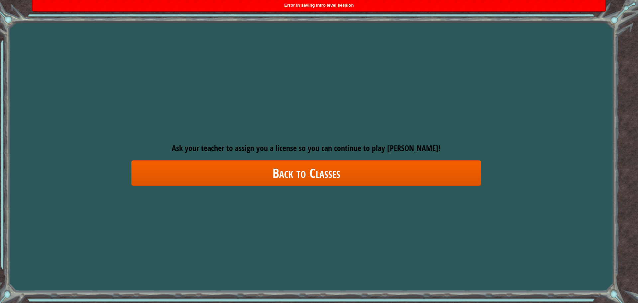
click at [354, 217] on div "Goals Error loading from server. Try refreshing the page. You'll need to join a…" at bounding box center [319, 151] width 638 height 303
click at [349, 217] on div "Goals Error loading from server. Try refreshing the page. You'll need to join a…" at bounding box center [319, 151] width 638 height 303
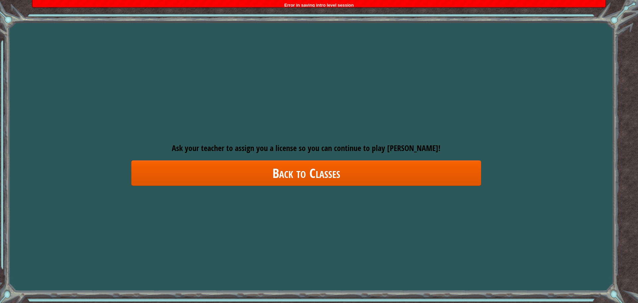
click at [348, 217] on div "Goals Error loading from server. Try refreshing the page. You'll need to join a…" at bounding box center [319, 151] width 638 height 303
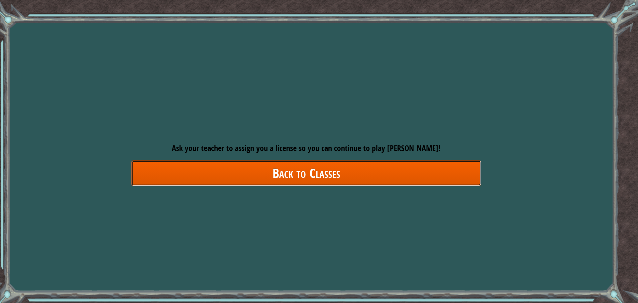
click at [322, 170] on link "Back to Classes" at bounding box center [306, 173] width 350 height 26
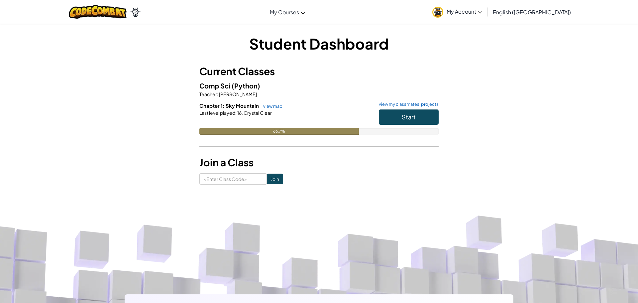
click at [404, 125] on div "Start" at bounding box center [405, 118] width 66 height 19
drag, startPoint x: 413, startPoint y: 100, endPoint x: 417, endPoint y: 95, distance: 6.2
click at [415, 95] on div "Comp Sci (Python) Teacher : [PERSON_NAME] Chapter 1: Sky Mountain view map view…" at bounding box center [318, 112] width 239 height 64
click at [430, 116] on button "Start" at bounding box center [409, 116] width 60 height 15
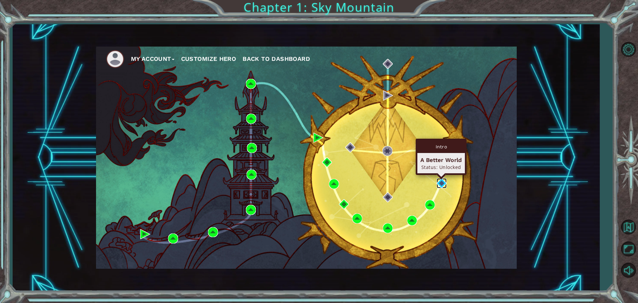
click at [441, 183] on img at bounding box center [442, 183] width 10 height 10
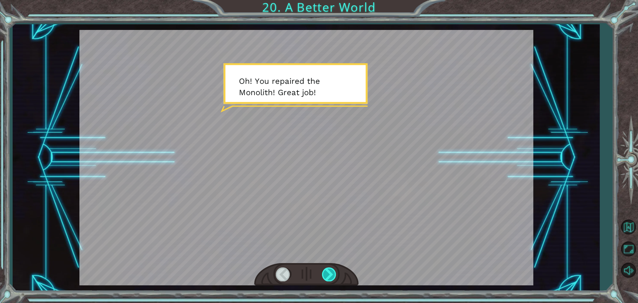
click at [325, 276] on div at bounding box center [329, 274] width 15 height 14
click at [321, 273] on div at bounding box center [306, 274] width 104 height 23
click at [323, 274] on div at bounding box center [329, 274] width 15 height 14
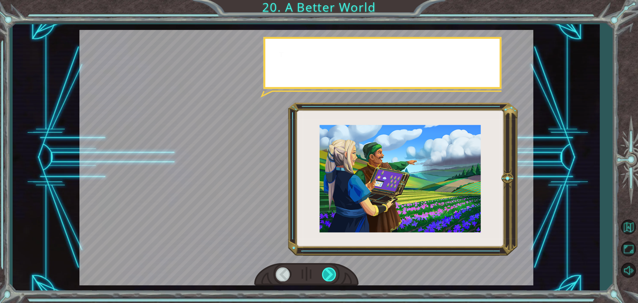
click at [323, 274] on div at bounding box center [329, 274] width 15 height 14
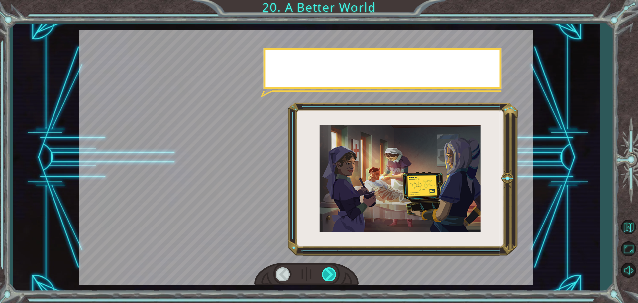
click at [323, 274] on div at bounding box center [329, 274] width 15 height 14
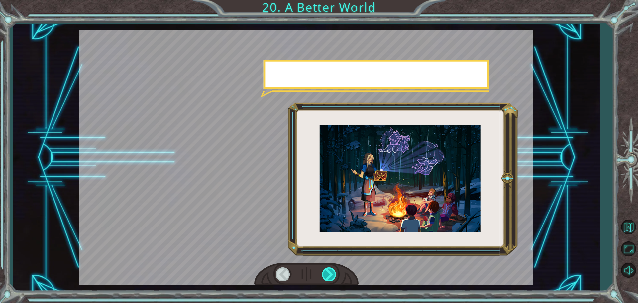
click at [323, 274] on div at bounding box center [329, 274] width 15 height 14
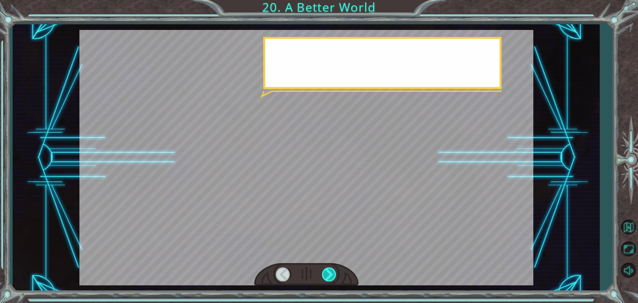
click at [323, 274] on div at bounding box center [329, 274] width 15 height 14
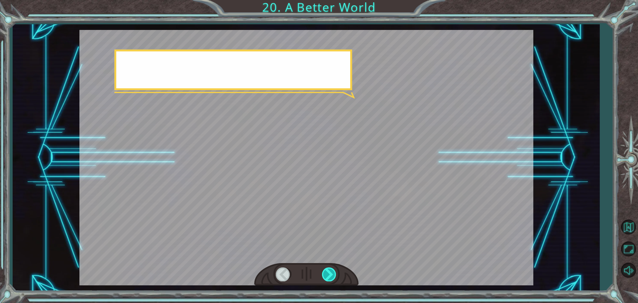
click at [323, 274] on div at bounding box center [329, 274] width 15 height 14
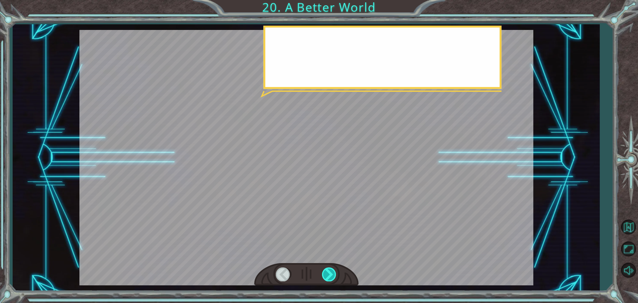
click at [323, 274] on div at bounding box center [329, 274] width 15 height 14
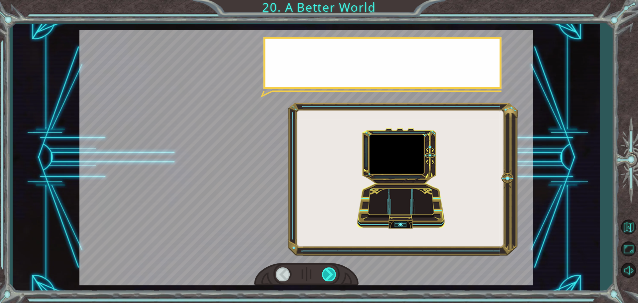
click at [323, 274] on div at bounding box center [329, 274] width 15 height 14
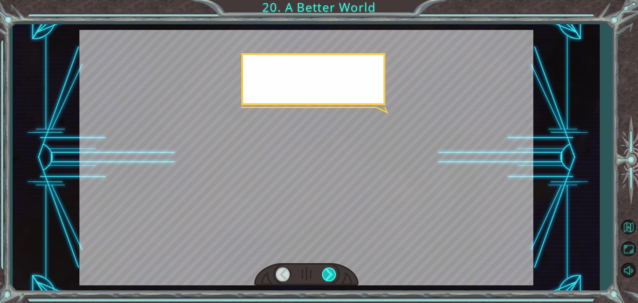
click at [323, 274] on div at bounding box center [329, 274] width 15 height 14
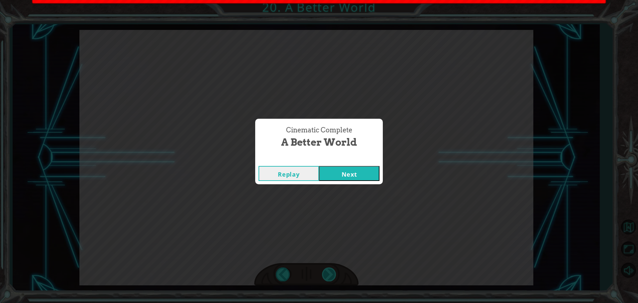
click at [323, 274] on div "Cinematic Complete A Better World Replay Next" at bounding box center [319, 151] width 638 height 303
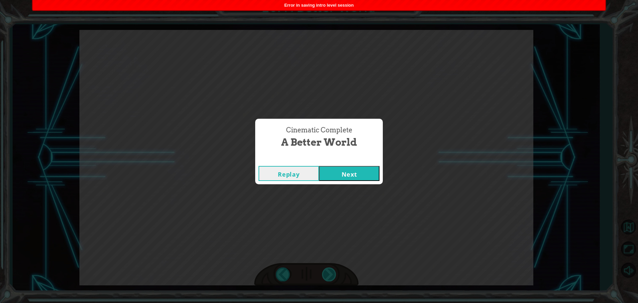
click at [323, 274] on div "Cinematic Complete A Better World Replay Next" at bounding box center [319, 151] width 638 height 303
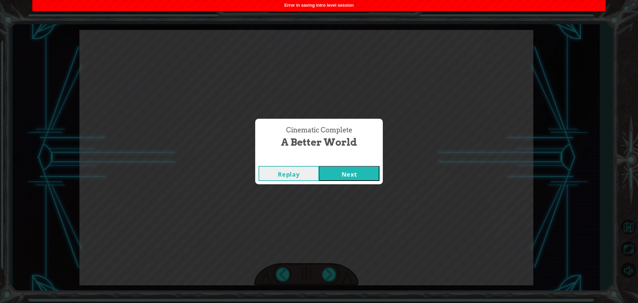
drag, startPoint x: 360, startPoint y: 165, endPoint x: 358, endPoint y: 171, distance: 5.8
click at [359, 166] on button "Next" at bounding box center [349, 173] width 60 height 15
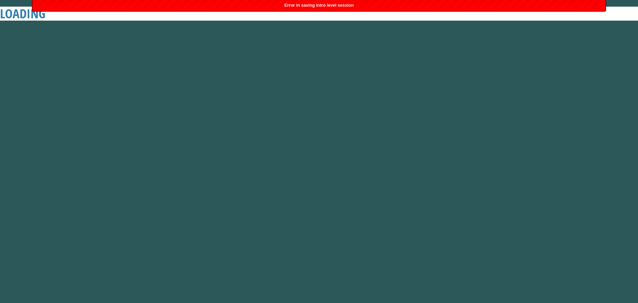
click at [362, 176] on button "Next" at bounding box center [349, 173] width 60 height 15
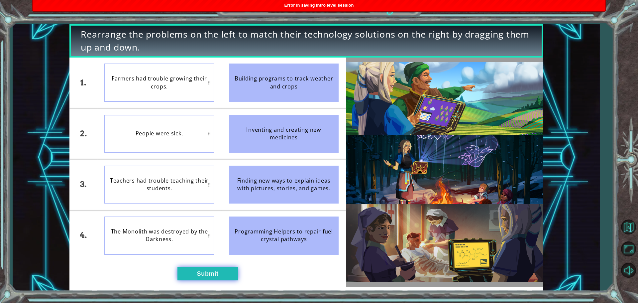
click at [234, 269] on button "Submit" at bounding box center [207, 273] width 60 height 13
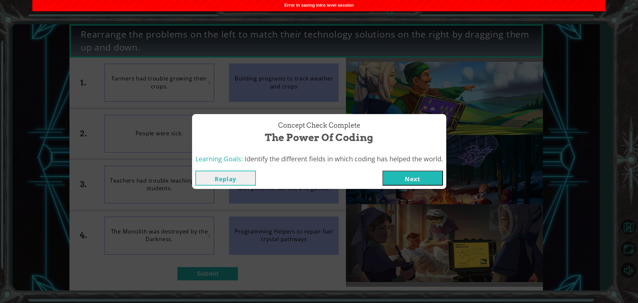
click at [406, 181] on button "Next" at bounding box center [412, 177] width 60 height 15
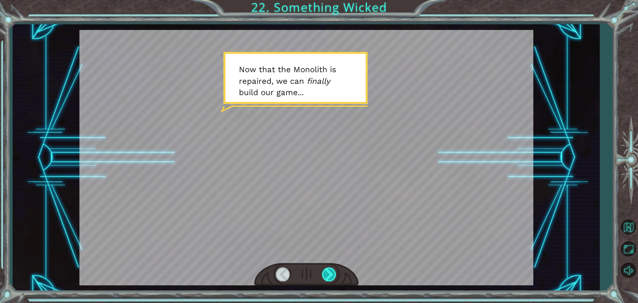
drag, startPoint x: 330, startPoint y: 278, endPoint x: 331, endPoint y: 271, distance: 7.1
click at [330, 277] on div at bounding box center [329, 274] width 15 height 14
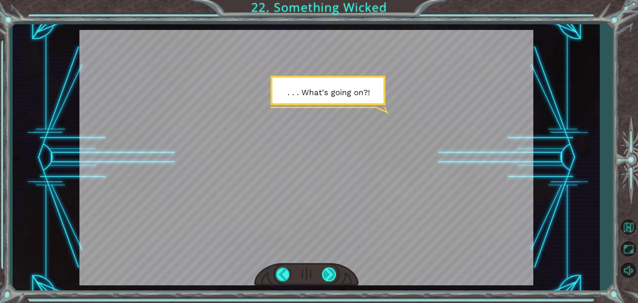
click at [326, 273] on div at bounding box center [329, 274] width 15 height 14
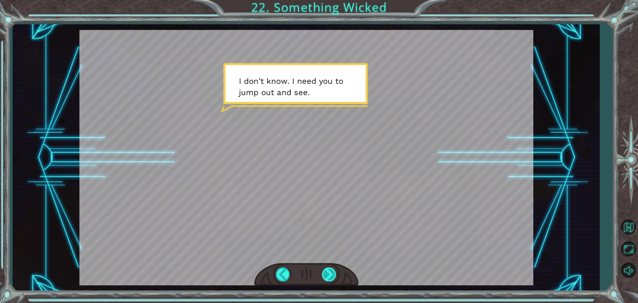
click at [326, 274] on div at bounding box center [329, 274] width 15 height 14
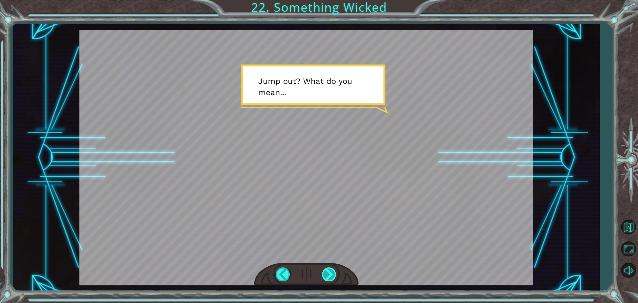
click at [327, 276] on div at bounding box center [329, 274] width 15 height 14
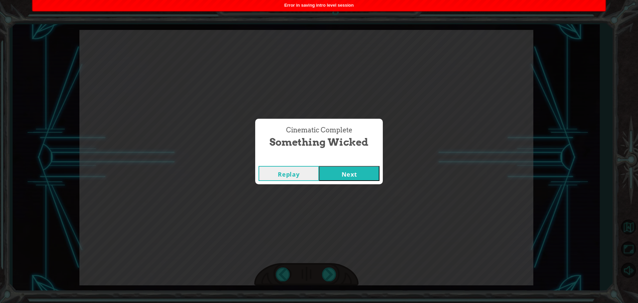
click at [317, 278] on div "Cinematic Complete Something Wicked Replay Next" at bounding box center [319, 151] width 638 height 303
click at [335, 164] on div "Replay Next" at bounding box center [319, 173] width 128 height 22
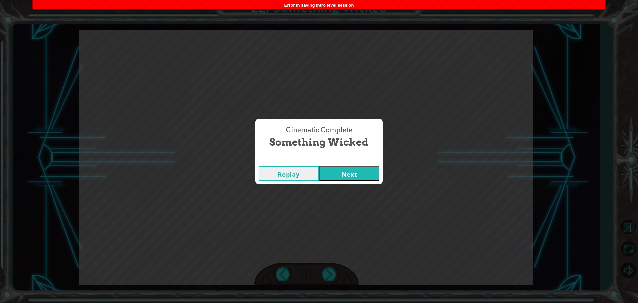
drag, startPoint x: 343, startPoint y: 172, endPoint x: 344, endPoint y: 187, distance: 15.7
click at [342, 179] on button "Next" at bounding box center [349, 173] width 60 height 15
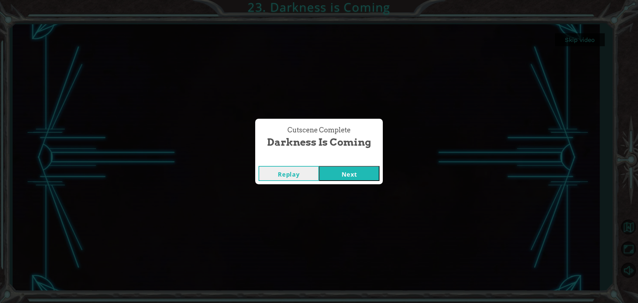
click at [365, 173] on button "Next" at bounding box center [349, 173] width 60 height 15
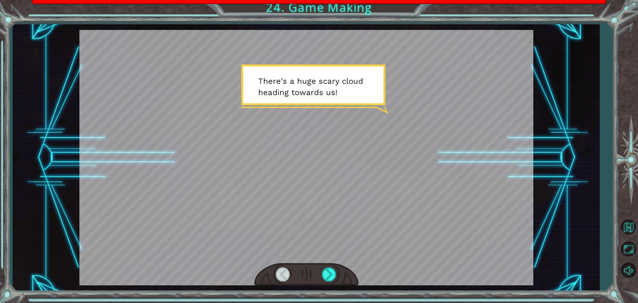
drag, startPoint x: 330, startPoint y: 269, endPoint x: 333, endPoint y: 264, distance: 5.9
click at [330, 267] on div at bounding box center [329, 274] width 15 height 14
click at [334, 263] on div at bounding box center [306, 274] width 104 height 23
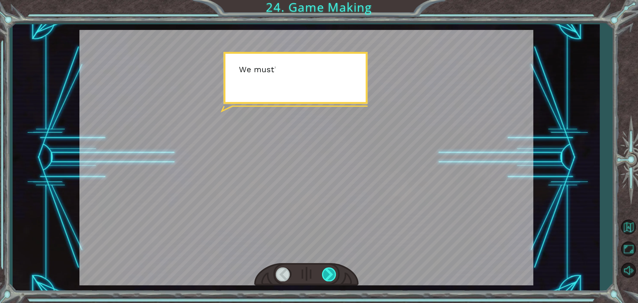
click at [333, 267] on div at bounding box center [306, 274] width 104 height 23
click at [336, 268] on div at bounding box center [329, 274] width 15 height 14
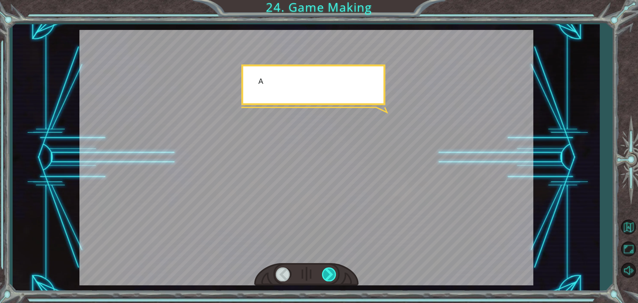
click at [332, 270] on div at bounding box center [329, 274] width 15 height 14
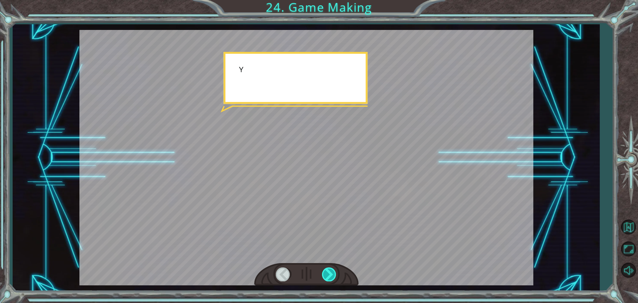
click at [333, 269] on div at bounding box center [329, 274] width 15 height 14
click at [334, 270] on div at bounding box center [329, 274] width 15 height 14
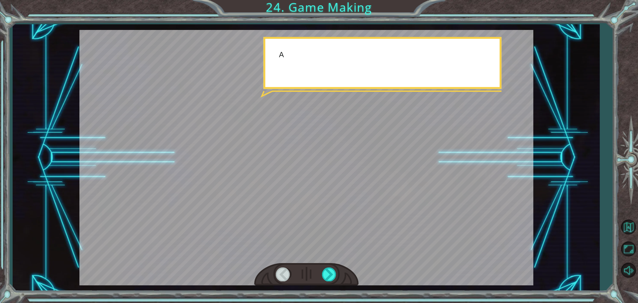
click at [328, 285] on div at bounding box center [306, 274] width 104 height 23
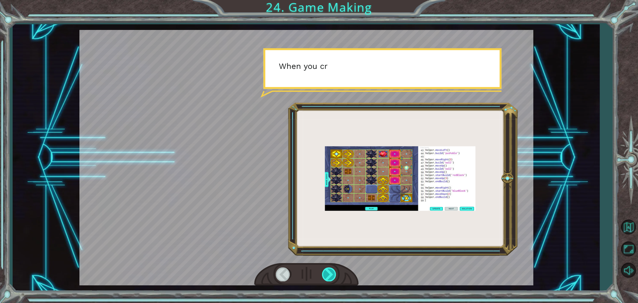
click at [336, 272] on div at bounding box center [329, 274] width 15 height 14
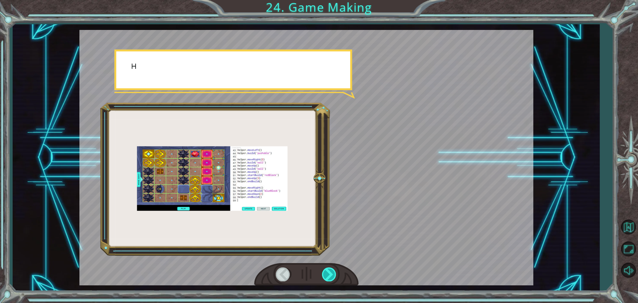
click at [335, 272] on div at bounding box center [329, 274] width 15 height 14
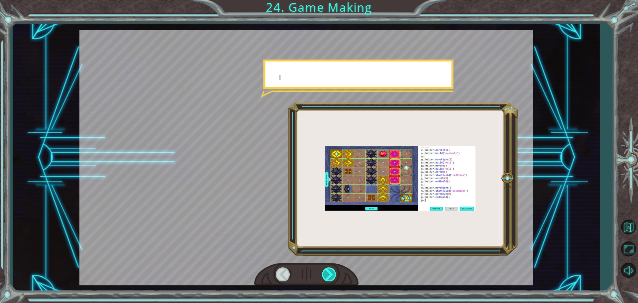
click at [335, 272] on div at bounding box center [329, 274] width 15 height 14
click at [334, 272] on div at bounding box center [329, 274] width 15 height 14
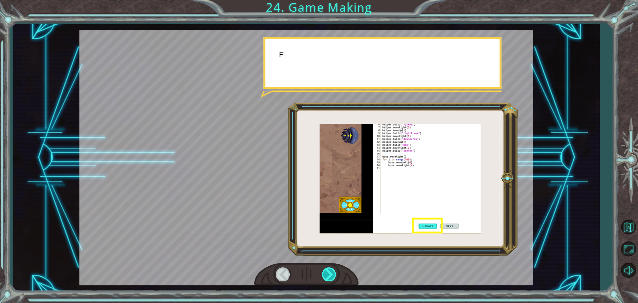
click at [331, 270] on div at bounding box center [329, 274] width 15 height 14
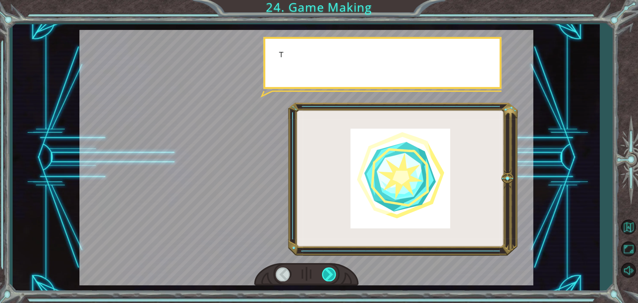
click at [331, 271] on div at bounding box center [329, 274] width 15 height 14
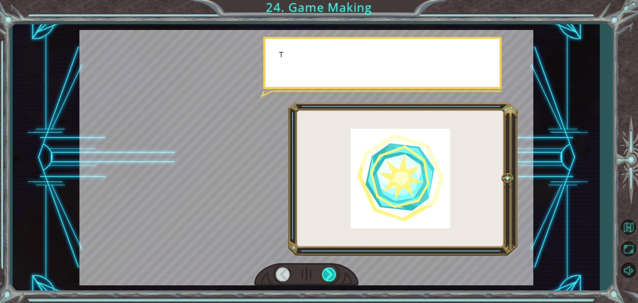
click at [331, 271] on div at bounding box center [329, 274] width 15 height 14
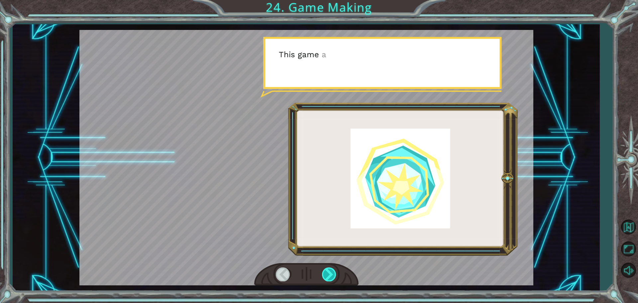
click at [331, 271] on div at bounding box center [329, 274] width 15 height 14
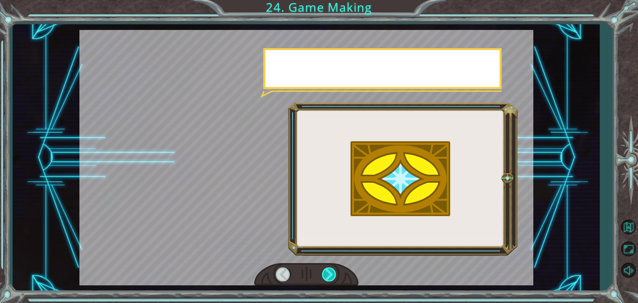
click at [330, 270] on div at bounding box center [329, 274] width 15 height 14
drag, startPoint x: 330, startPoint y: 270, endPoint x: 327, endPoint y: 269, distance: 3.6
click at [329, 270] on div at bounding box center [329, 274] width 15 height 14
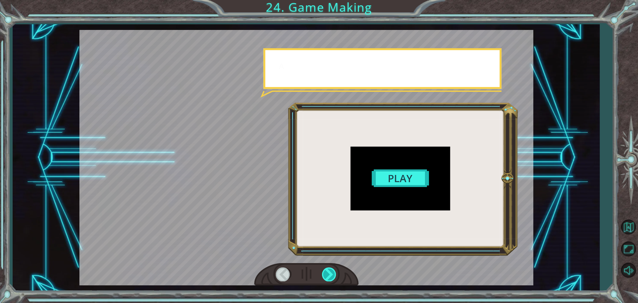
click at [326, 269] on div at bounding box center [329, 274] width 15 height 14
drag, startPoint x: 325, startPoint y: 268, endPoint x: 323, endPoint y: 260, distance: 7.8
click at [323, 260] on div at bounding box center [306, 157] width 454 height 255
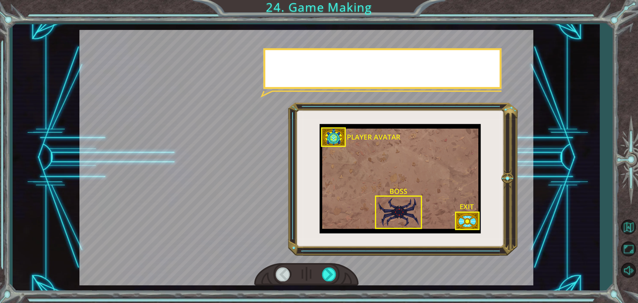
click at [322, 259] on div at bounding box center [306, 157] width 454 height 255
drag, startPoint x: 329, startPoint y: 262, endPoint x: 324, endPoint y: 269, distance: 8.0
click at [328, 263] on div at bounding box center [306, 274] width 104 height 23
click at [324, 269] on div at bounding box center [329, 274] width 15 height 14
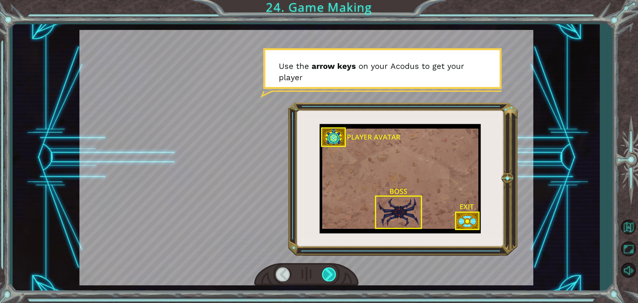
click at [326, 270] on div at bounding box center [329, 274] width 15 height 14
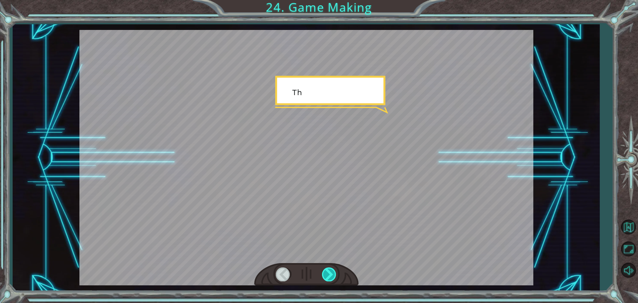
click at [326, 270] on div at bounding box center [329, 274] width 15 height 14
click at [325, 271] on div at bounding box center [329, 274] width 15 height 14
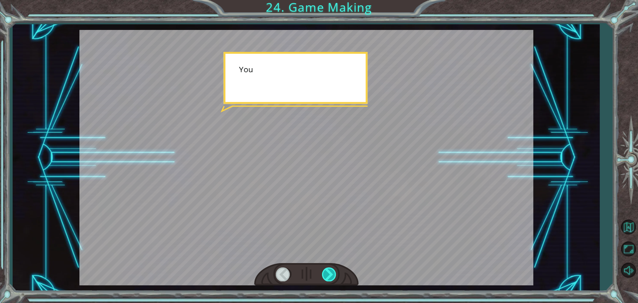
click at [325, 271] on div at bounding box center [329, 274] width 15 height 14
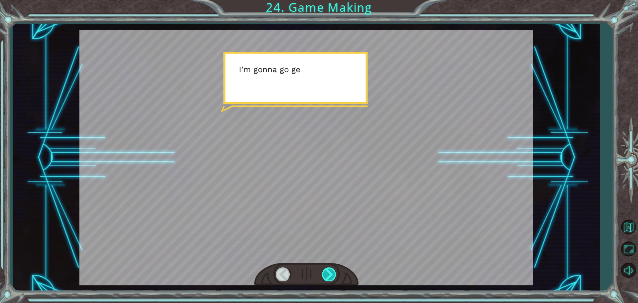
click at [325, 271] on div at bounding box center [329, 274] width 15 height 14
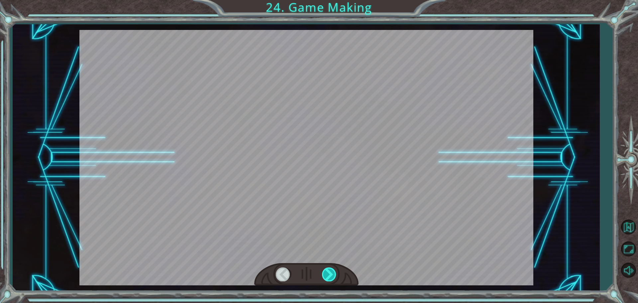
click at [325, 271] on div at bounding box center [329, 274] width 15 height 14
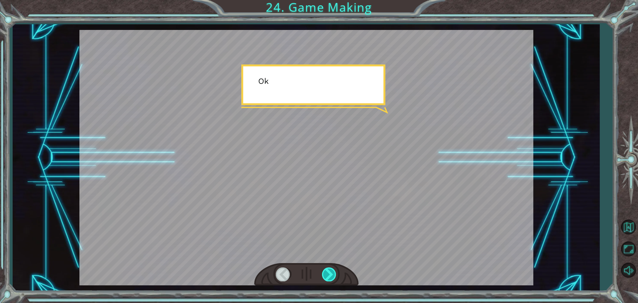
click at [325, 272] on div at bounding box center [329, 274] width 15 height 14
drag, startPoint x: 325, startPoint y: 272, endPoint x: 329, endPoint y: 275, distance: 4.7
click at [327, 274] on div at bounding box center [329, 274] width 15 height 14
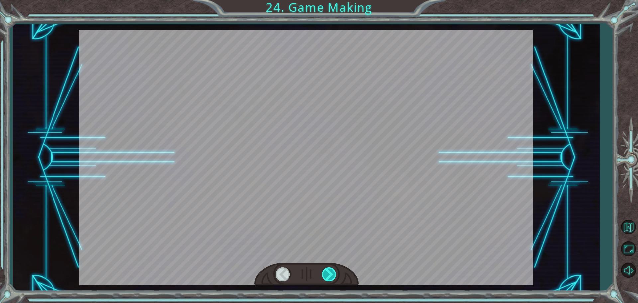
click at [329, 276] on div at bounding box center [329, 274] width 15 height 14
click at [327, 0] on div "T h e r e ’ s a h u g e s c a r y c l o u d h e a d i n g t o w a r d s u s ! W…" at bounding box center [319, 0] width 638 height 0
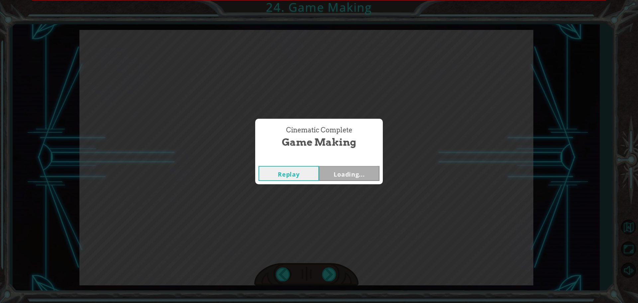
click at [327, 280] on div "Cinematic Complete Game Making Replay Loading..." at bounding box center [319, 151] width 638 height 303
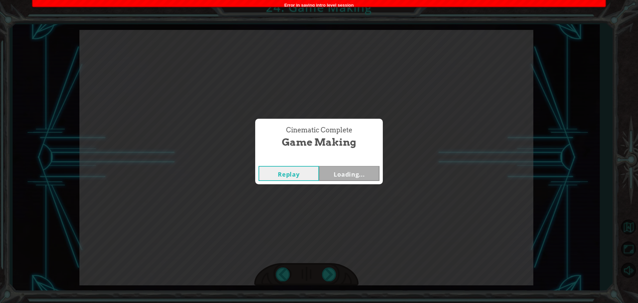
drag, startPoint x: 327, startPoint y: 280, endPoint x: 324, endPoint y: 260, distance: 20.1
click at [327, 280] on div "Cinematic Complete Game Making Replay Loading..." at bounding box center [319, 151] width 638 height 303
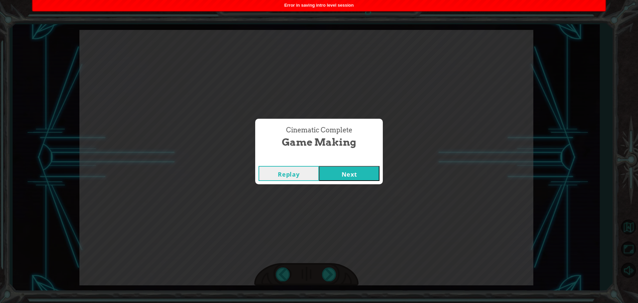
click at [322, 170] on button "Next" at bounding box center [349, 173] width 60 height 15
